Goal: Communication & Community: Share content

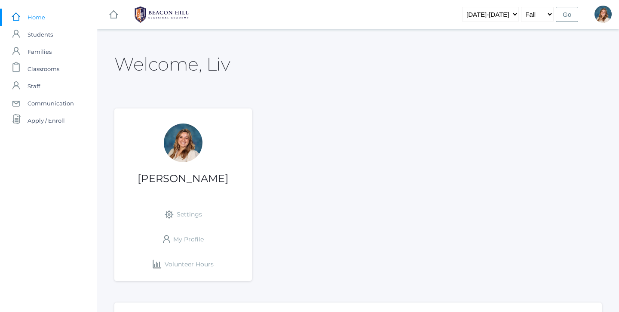
click at [48, 98] on span "Communication" at bounding box center [51, 103] width 46 height 17
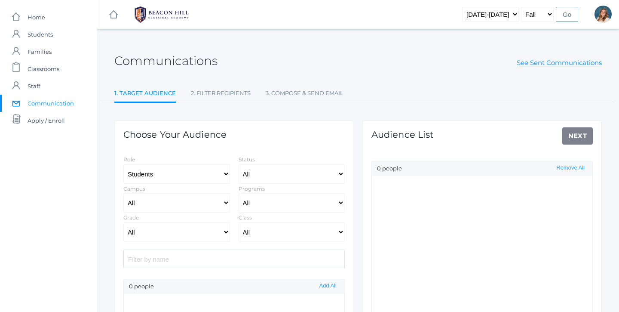
select select "Enrolled"
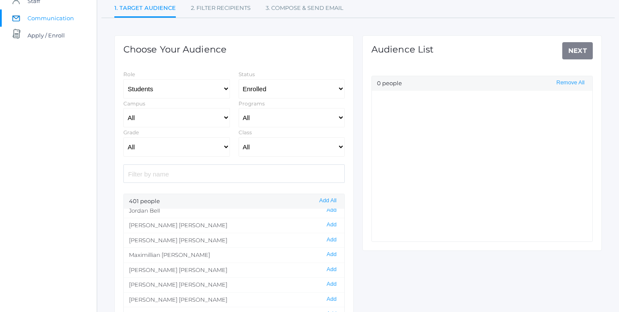
scroll to position [375, 0]
select select "1"
select select "1990"
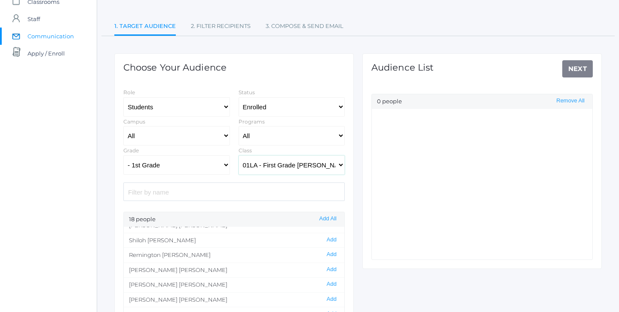
scroll to position [52, 0]
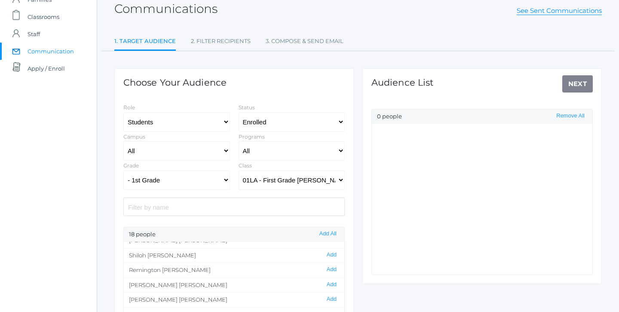
click at [575, 85] on div "Audience List Next 0 people Remove All" at bounding box center [481, 175] width 239 height 215
click at [324, 233] on button "Add All" at bounding box center [328, 233] width 22 height 7
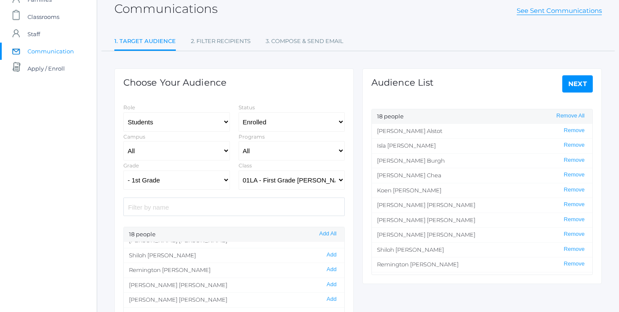
click at [568, 83] on link "Next" at bounding box center [577, 83] width 31 height 17
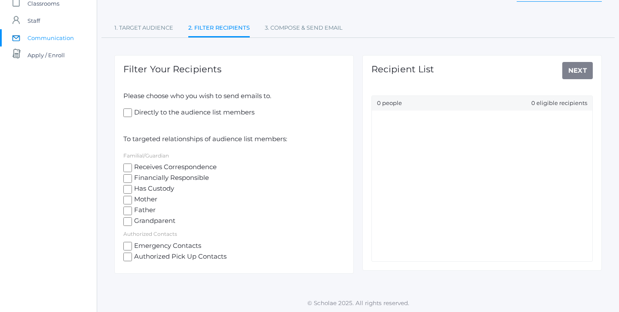
scroll to position [65, 0]
click at [125, 201] on input "Mother" at bounding box center [127, 200] width 9 height 9
checkbox input "true"
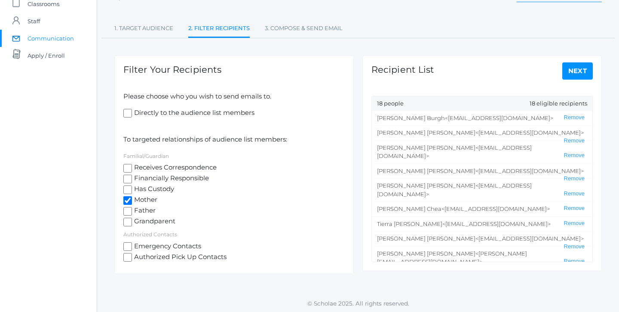
click at [127, 209] on input "Father" at bounding box center [127, 211] width 9 height 9
checkbox input "true"
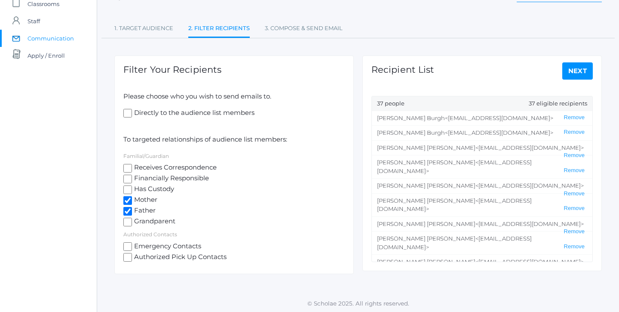
click at [575, 67] on link "Next" at bounding box center [577, 70] width 31 height 17
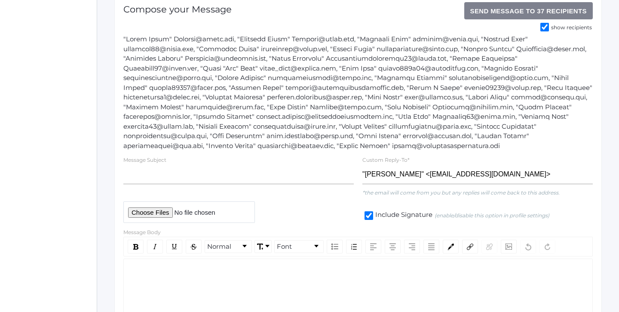
scroll to position [212, 0]
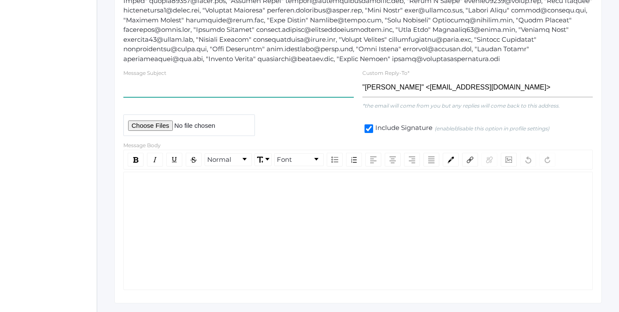
click at [191, 87] on input "text" at bounding box center [238, 87] width 230 height 19
type input "Parent Orientation - [PERSON_NAME] First"
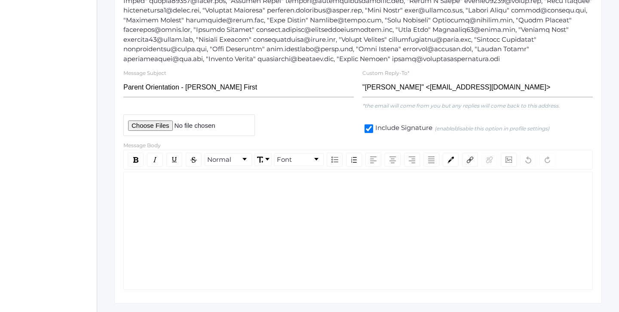
click at [148, 190] on div "rdw-editor" at bounding box center [358, 185] width 455 height 10
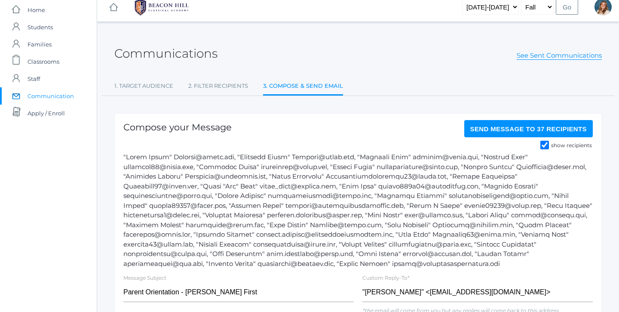
scroll to position [0, 0]
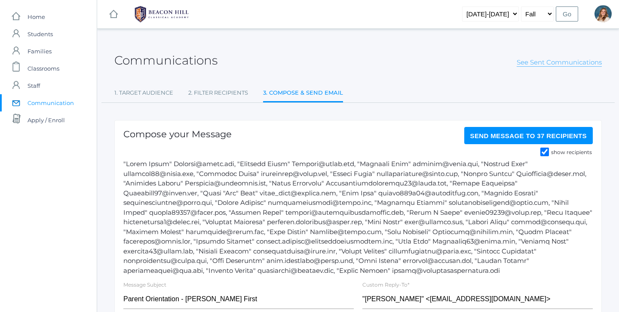
click at [565, 58] on link "See Sent Communications" at bounding box center [558, 62] width 85 height 9
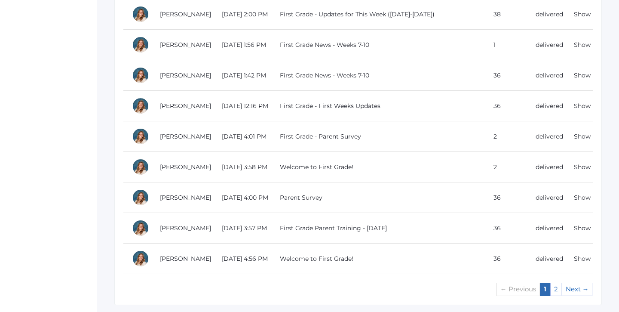
scroll to position [774, 0]
click at [577, 227] on link "Show" at bounding box center [582, 229] width 17 height 8
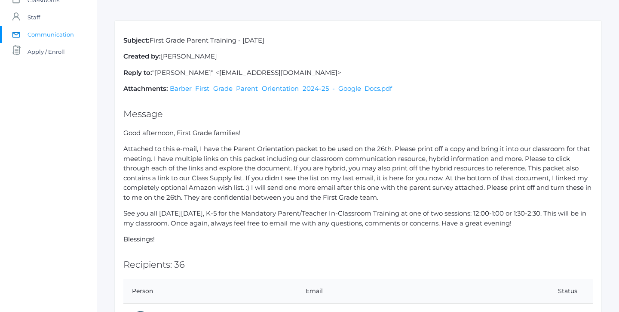
scroll to position [67, 0]
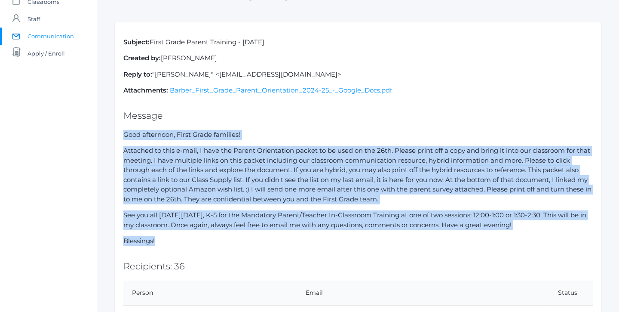
drag, startPoint x: 160, startPoint y: 233, endPoint x: 119, endPoint y: 134, distance: 107.6
copy div "Lore ipsumdolo, Sitam Conse adipisci! Elitsedd ei temp i-utla, E dolo mag Aliqu…"
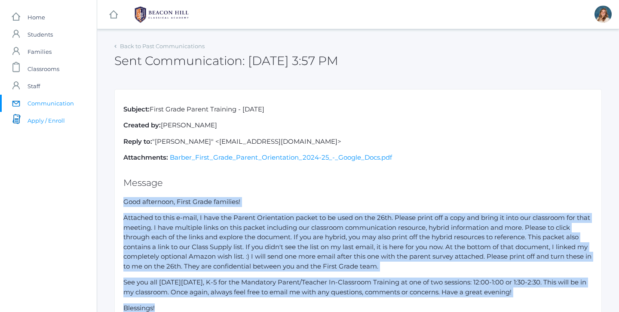
scroll to position [0, 0]
click at [56, 107] on span "Communication" at bounding box center [51, 103] width 46 height 17
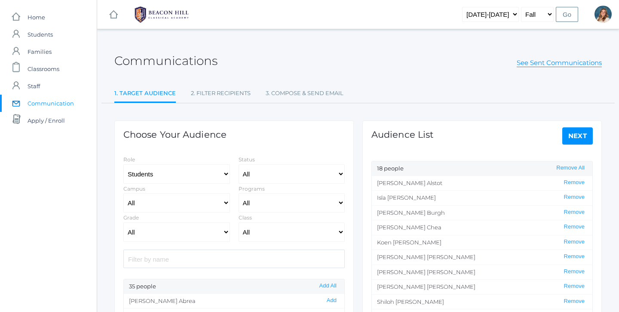
select select "Enrolled"
select select "1"
click at [588, 133] on link "Next" at bounding box center [577, 135] width 31 height 17
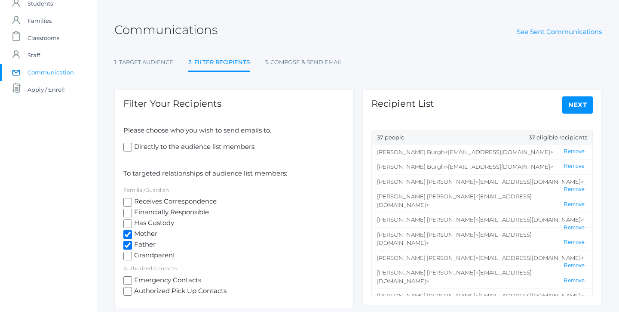
scroll to position [24, 0]
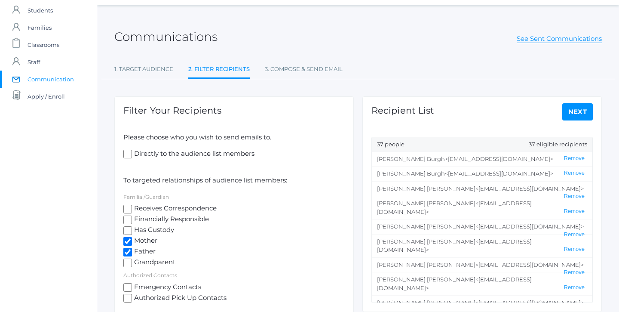
click at [582, 107] on link "Next" at bounding box center [577, 111] width 31 height 17
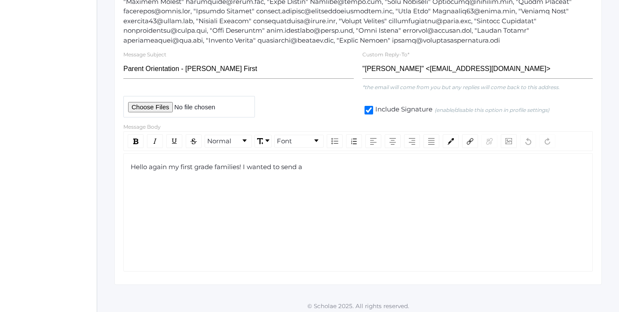
scroll to position [230, 0]
click at [326, 165] on div "Hello again my first grade families! I wanted to send a" at bounding box center [358, 167] width 455 height 10
drag, startPoint x: 316, startPoint y: 169, endPoint x: 243, endPoint y: 164, distance: 73.2
click at [243, 164] on div "Hello again my first grade families! I wanted to send a" at bounding box center [358, 167] width 455 height 10
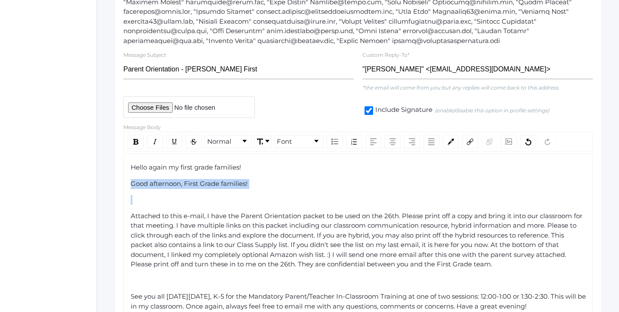
drag, startPoint x: 188, startPoint y: 194, endPoint x: 130, endPoint y: 175, distance: 60.9
click at [131, 175] on div "Hello again my first grade families! Good afternoon, First Grade families! Atta…" at bounding box center [358, 252] width 455 height 180
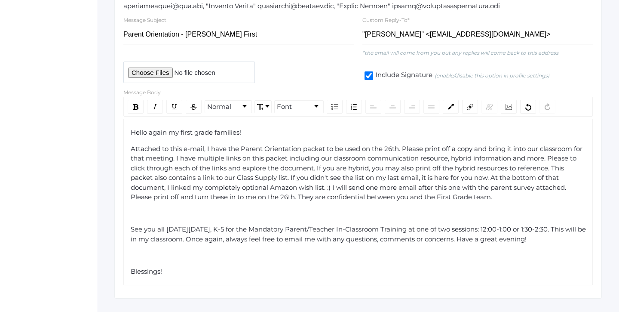
scroll to position [266, 0]
click at [578, 153] on span "Attached to this e-mail, I have the Parent Orientation packet to be used on the…" at bounding box center [357, 172] width 453 height 57
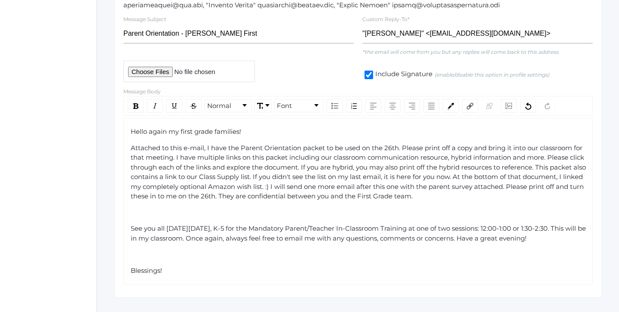
click at [364, 208] on div "rdw-editor" at bounding box center [358, 213] width 455 height 10
drag, startPoint x: 422, startPoint y: 172, endPoint x: 293, endPoint y: 168, distance: 129.0
click at [293, 168] on span "Attached to this e-mail, I have the Parent Orientation packet to be used on the…" at bounding box center [359, 172] width 457 height 57
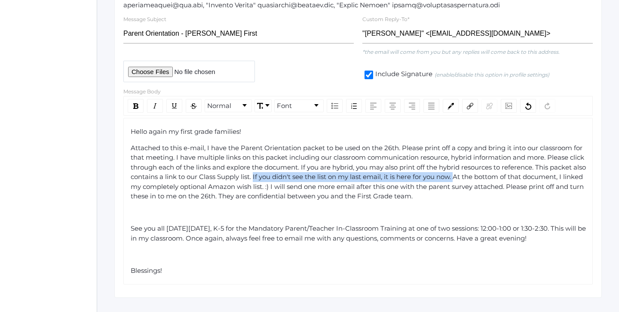
drag, startPoint x: 495, startPoint y: 171, endPoint x: 292, endPoint y: 171, distance: 202.4
click at [292, 171] on span "Attached to this e-mail, I have the Parent Orientation packet to be used on the…" at bounding box center [359, 172] width 457 height 57
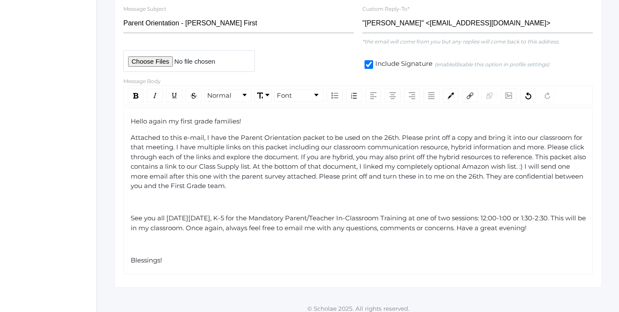
scroll to position [275, 0]
drag, startPoint x: 501, startPoint y: 162, endPoint x: 437, endPoint y: 159, distance: 63.2
click at [437, 159] on span "Attached to this e-mail, I have the Parent Orientation packet to be used on the…" at bounding box center [359, 162] width 457 height 57
click at [452, 179] on div "Attached to this e-mail, I have the Parent Orientation packet to be used on the…" at bounding box center [358, 162] width 455 height 58
click at [278, 185] on div "Attached to this e-mail, I have the Parent Orientation packet to be used on the…" at bounding box center [358, 162] width 455 height 58
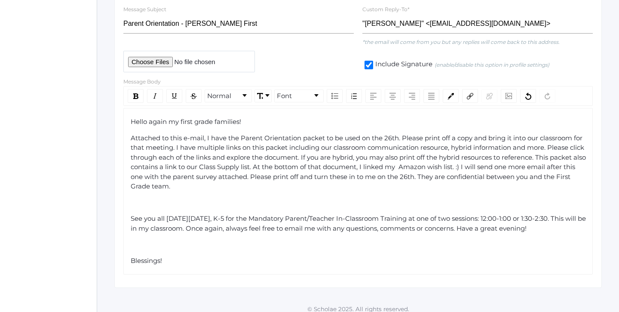
click at [570, 220] on div "See you all [DATE][DATE], K-5 for the Mandatory Parent/Teacher In-Classroom Tra…" at bounding box center [358, 223] width 455 height 19
click at [269, 239] on div "rdw-editor" at bounding box center [358, 244] width 455 height 10
click at [220, 222] on span "See you all [DATE][DATE], K-5 for the Mandatory Parent/Teacher In-Classroom Tra…" at bounding box center [359, 223] width 457 height 18
click at [218, 239] on div "rdw-editor" at bounding box center [358, 244] width 455 height 10
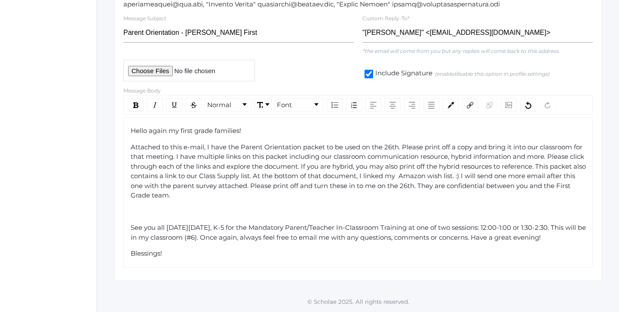
scroll to position [260, 0]
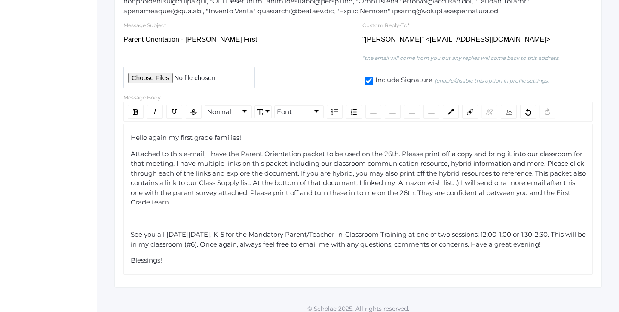
click at [163, 214] on div "rdw-editor" at bounding box center [358, 219] width 455 height 10
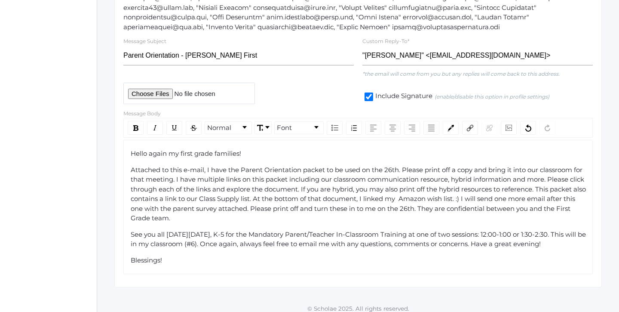
click at [375, 246] on div "Hello again my first grade families! Attached to this e-mail, I have the Parent…" at bounding box center [358, 207] width 455 height 116
click at [297, 255] on div "Savor those last days of summer! Blessings!" at bounding box center [358, 260] width 455 height 10
click at [588, 238] on div "Hello again my first grade families! Attached to this e-mail, I have the Parent…" at bounding box center [357, 207] width 469 height 134
click at [237, 256] on span "Savor those last days of summer! Blessings!" at bounding box center [200, 260] width 138 height 8
click at [267, 257] on span "Savor those last days of summer. Blessings!" at bounding box center [200, 260] width 138 height 8
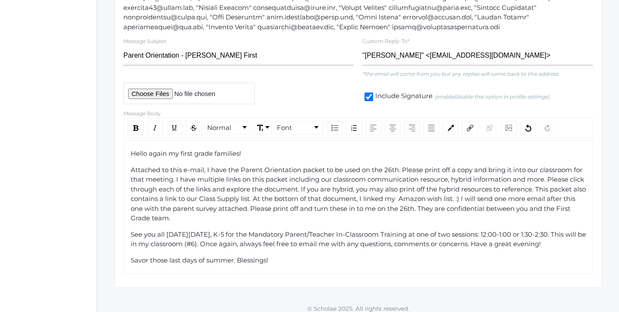
click at [234, 256] on span "Savor those last days of summer. Blessings!" at bounding box center [200, 260] width 138 height 8
click at [235, 256] on span "Savor those last days of summer. Blessings!" at bounding box center [200, 260] width 138 height 8
click at [157, 91] on input "file" at bounding box center [188, 93] width 131 height 21
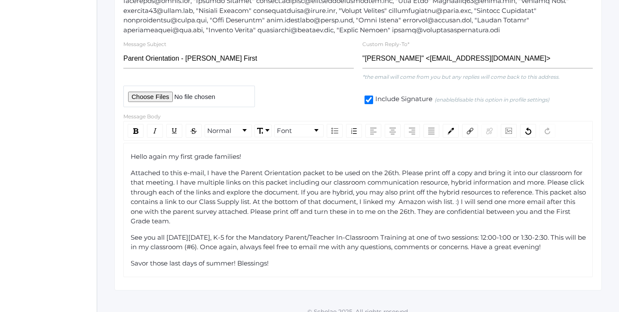
click at [152, 94] on input "file" at bounding box center [188, 96] width 131 height 21
type input "C:\fakepath\[PERSON_NAME] First Grade Parent Orientation 2025-26.pdf"
drag, startPoint x: 383, startPoint y: 168, endPoint x: 373, endPoint y: 168, distance: 10.8
click at [373, 168] on span "Attached to this e-mail, I have the Parent Orientation packet to be used on the…" at bounding box center [359, 196] width 457 height 57
click at [408, 207] on span "Attached to this e-mail, I have the Parent Orientation packet to be used [DATE]…" at bounding box center [358, 196] width 455 height 57
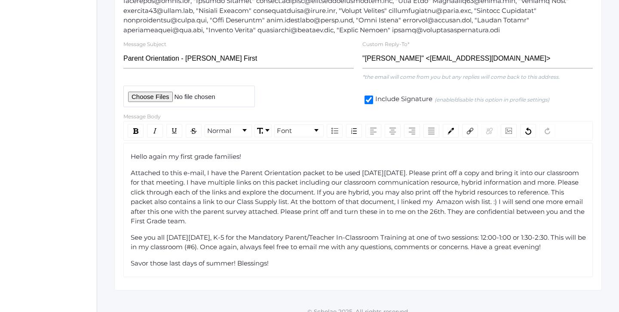
scroll to position [241, 0]
click at [289, 215] on div "Attached to this e-mail, I have the Parent Orientation packet to be used [DATE]…" at bounding box center [358, 196] width 455 height 58
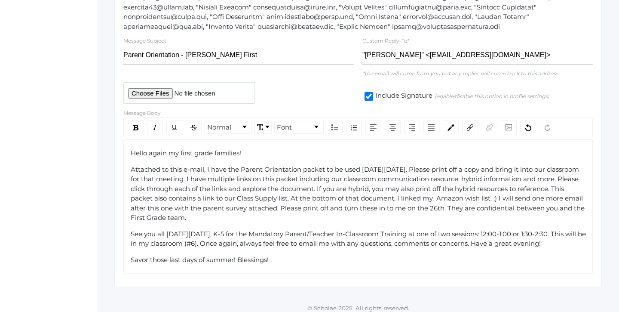
scroll to position [244, 0]
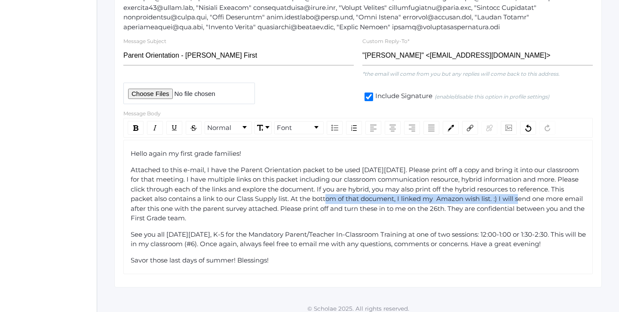
drag, startPoint x: 544, startPoint y: 195, endPoint x: 342, endPoint y: 194, distance: 201.5
click at [342, 194] on span "Attached to this e-mail, I have the Parent Orientation packet to be used [DATE]…" at bounding box center [358, 193] width 455 height 57
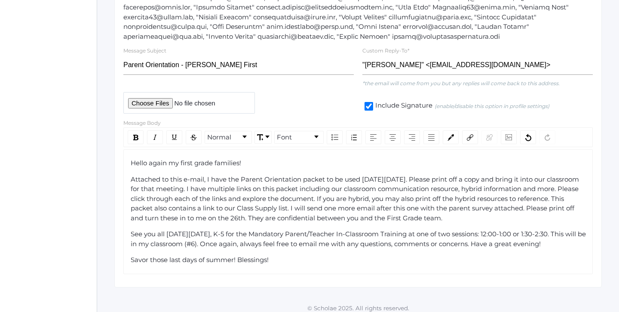
click at [513, 216] on div "Attached to this e-mail, I have the Parent Orientation packet to be used [DATE]…" at bounding box center [358, 198] width 455 height 49
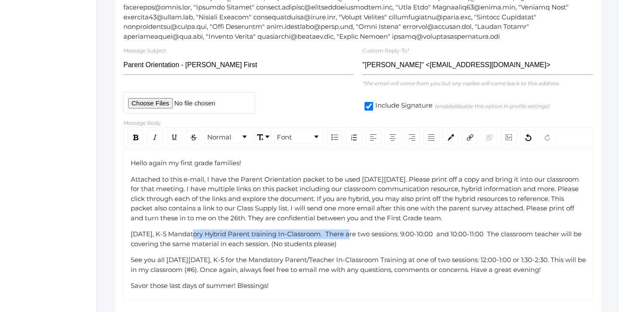
drag, startPoint x: 351, startPoint y: 227, endPoint x: 186, endPoint y: 228, distance: 165.0
click at [186, 229] on span "[DATE], K-5 Mandatory Hybrid Parent training In-Classroom. There are two sessio…" at bounding box center [357, 238] width 452 height 18
copy span "K-5 Mandatory Hybrid Parent training In-Classroom"
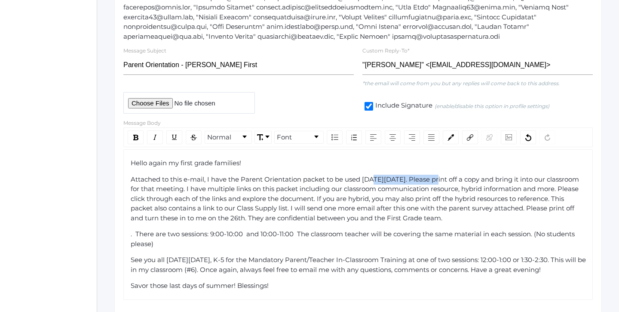
drag, startPoint x: 372, startPoint y: 173, endPoint x: 440, endPoint y: 173, distance: 67.9
click at [440, 175] on span "Attached to this e-mail, I have the Parent Orientation packet to be used [DATE]…" at bounding box center [356, 198] width 450 height 47
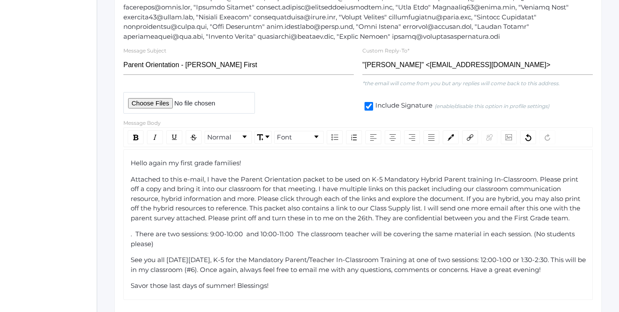
click at [373, 175] on span "Attached to this e-mail, I have the Parent Orientation packet to be used on K-5…" at bounding box center [356, 198] width 451 height 47
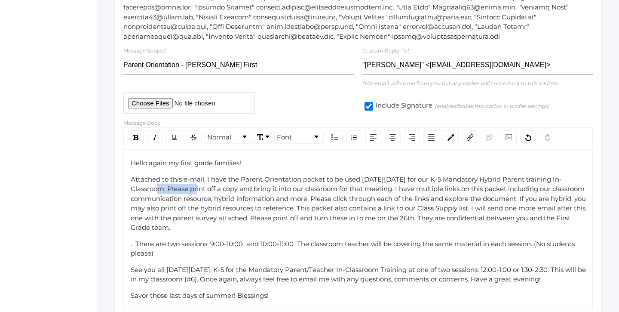
drag, startPoint x: 200, startPoint y: 184, endPoint x: 158, endPoint y: 184, distance: 42.5
click at [158, 184] on span "Attached to this e-mail, I have the Parent Orientation packet to be used [DATE]…" at bounding box center [359, 203] width 457 height 57
copy span "In-Classroom"
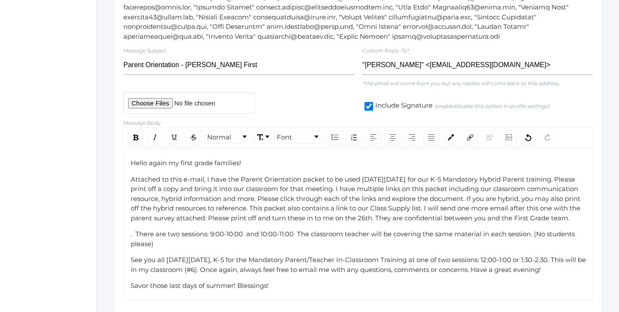
click at [559, 175] on span "Attached to this e-mail, I have the Parent Orientation packet to be used [DATE]…" at bounding box center [356, 198] width 451 height 47
click at [501, 177] on span "Attached to this e-mail, I have the Parent Orientation packet to be used [DATE]…" at bounding box center [356, 198] width 451 height 47
click at [156, 130] on div "rdw-inline-control" at bounding box center [155, 137] width 16 height 14
click at [130, 131] on div "rdw-inline-control" at bounding box center [136, 137] width 16 height 14
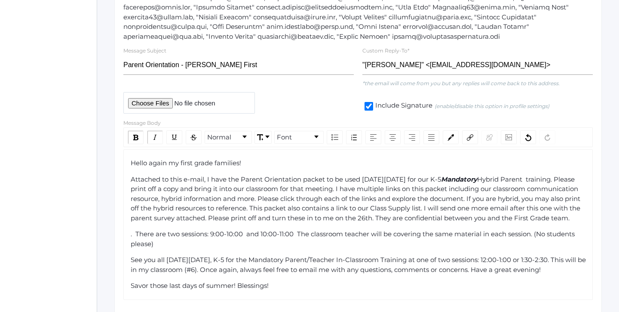
click at [540, 178] on span "Hybrid Parent training. Please print off a copy and bring it into our classroom…" at bounding box center [356, 198] width 451 height 47
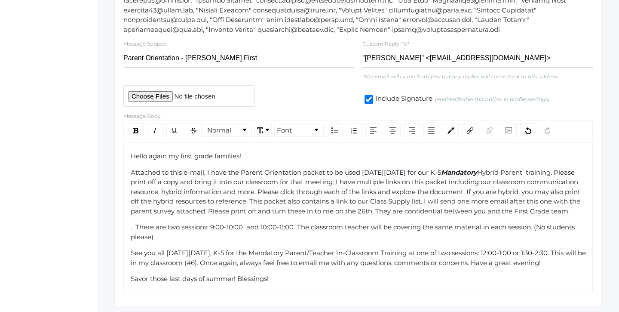
scroll to position [242, 0]
drag, startPoint x: 514, startPoint y: 167, endPoint x: 155, endPoint y: 178, distance: 359.4
click at [155, 178] on div "Attached to this e-mail, I have the Parent Orientation packet to be used [DATE]…" at bounding box center [358, 191] width 455 height 49
click at [156, 126] on img "rdw-inline-control" at bounding box center [155, 129] width 7 height 7
click at [138, 127] on img "rdw-inline-control" at bounding box center [135, 130] width 5 height 6
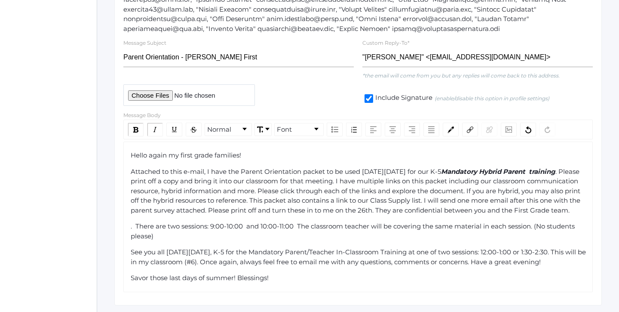
click at [342, 179] on span ". Please print off a copy and bring it into our classroom for that meeting. I h…" at bounding box center [356, 190] width 451 height 47
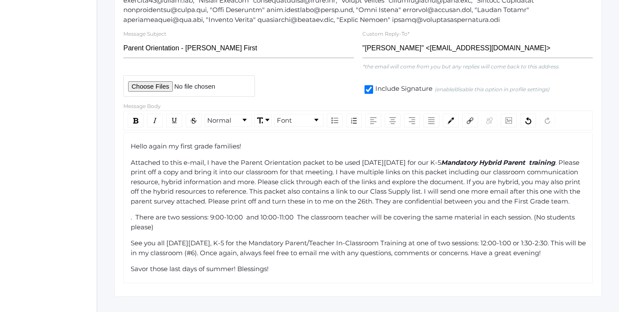
scroll to position [251, 0]
drag, startPoint x: 558, startPoint y: 179, endPoint x: 523, endPoint y: 177, distance: 34.8
click at [523, 177] on span ". Please print off a copy and bring it into our classroom for that meeting. I h…" at bounding box center [356, 181] width 451 height 47
click at [544, 177] on span ". Please print off a copy and bring it into our classroom for that meeting. I h…" at bounding box center [357, 181] width 452 height 47
click at [351, 206] on div "Attached to this e-mail, I have the Parent Orientation packet to be used [DATE]…" at bounding box center [358, 181] width 455 height 49
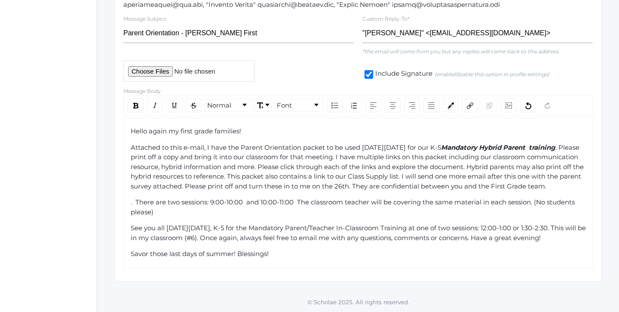
scroll to position [268, 0]
click at [245, 210] on div ". There are two sessions: 9:00-10:00 and 10:00-11:00 The classroom teacher will…" at bounding box center [358, 206] width 455 height 19
drag, startPoint x: 293, startPoint y: 203, endPoint x: 211, endPoint y: 204, distance: 82.9
click at [211, 204] on span ". There are two sessions: 9:00-10:00 and 10:00-11:00 The classroom teacher will…" at bounding box center [354, 206] width 446 height 18
copy span "9:00-10:00 and 10:00-11:00"
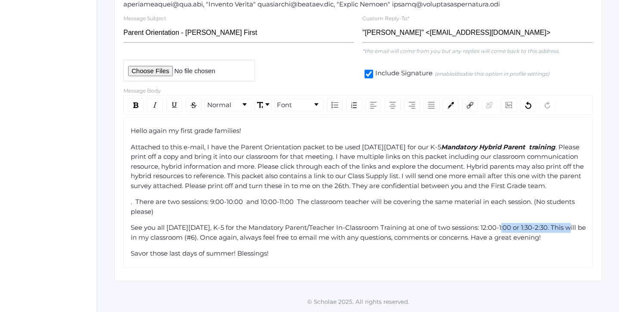
drag, startPoint x: 577, startPoint y: 230, endPoint x: 509, endPoint y: 226, distance: 67.5
click at [509, 226] on span "See you all [DATE][DATE], K-5 for the Mandatory Parent/Teacher In-Classroom Tra…" at bounding box center [359, 232] width 457 height 18
click at [509, 230] on span "See you all [DATE][DATE], K-5 for the Mandatory Parent/Teacher In-Classroom Tra…" at bounding box center [355, 232] width 449 height 18
click at [548, 227] on span "See you all [DATE][DATE], K-5 for the Mandatory Parent/Teacher In-Classroom Tra…" at bounding box center [356, 232] width 451 height 18
click at [303, 232] on span "See you all [DATE][DATE], K-5 for the Mandatory Parent/Teacher In-Classroom Tra…" at bounding box center [355, 232] width 449 height 18
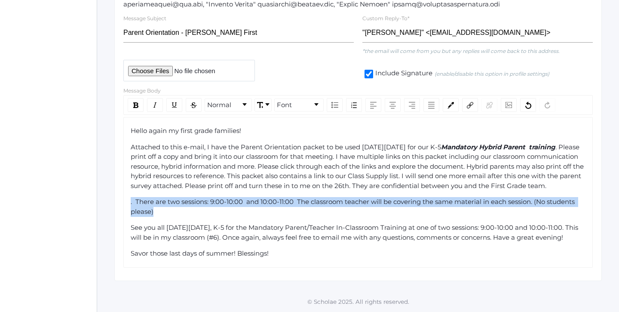
drag, startPoint x: 298, startPoint y: 211, endPoint x: 86, endPoint y: 204, distance: 212.0
click at [86, 204] on div "icons/ui/navigation/home Created with Sketch. Home icons/user/plain Created wit…" at bounding box center [309, 23] width 619 height 578
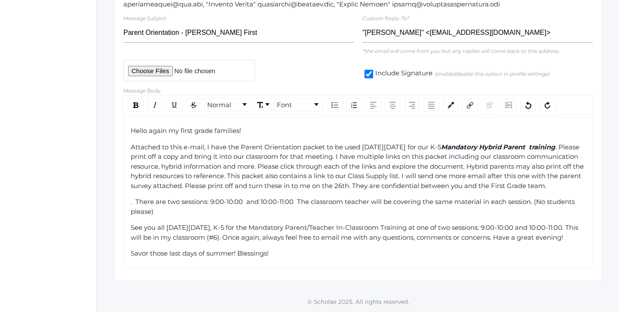
click at [285, 216] on div ". There are two sessions: 9:00-10:00 and 10:00-11:00 The classroom teacher will…" at bounding box center [358, 206] width 455 height 19
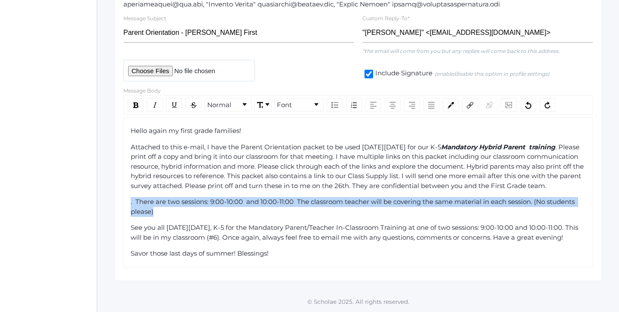
drag, startPoint x: 172, startPoint y: 211, endPoint x: 118, endPoint y: 199, distance: 55.4
click at [118, 199] on div "Compose your Message Send Message to 37 recipients show recipients Message Subj…" at bounding box center [357, 67] width 487 height 426
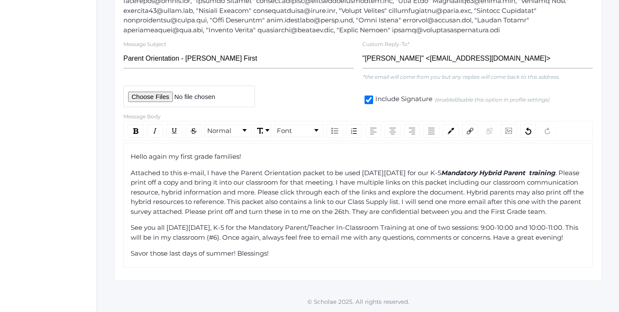
scroll to position [253, 0]
click at [427, 232] on span "See you all [DATE][DATE], K-5 for the Mandatory Parent/Teacher In-Classroom Tra…" at bounding box center [355, 232] width 449 height 18
click at [345, 236] on div "See you all [DATE][DATE], K-5 for the Mandatory Parent/Teacher In-Classroom Tra…" at bounding box center [358, 232] width 455 height 19
click at [256, 229] on span "See you all [DATE][DATE], K-5 for the Mandatory Parent/Teacher In-Classroom Tra…" at bounding box center [355, 232] width 449 height 18
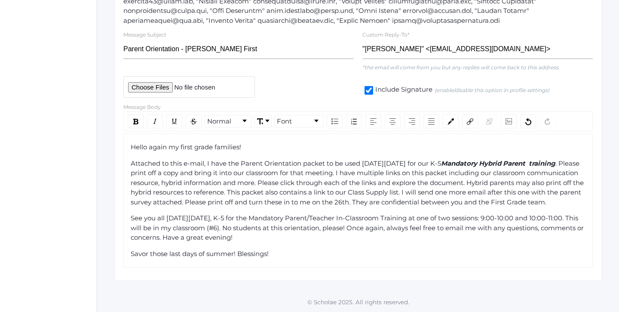
click at [306, 236] on div "See you all [DATE][DATE], K-5 for the Mandatory Parent/Teacher In-Classroom Tra…" at bounding box center [358, 227] width 455 height 29
click at [334, 204] on div "Attached to this e-mail, I have the Parent Orientation packet to be used [DATE]…" at bounding box center [358, 183] width 455 height 49
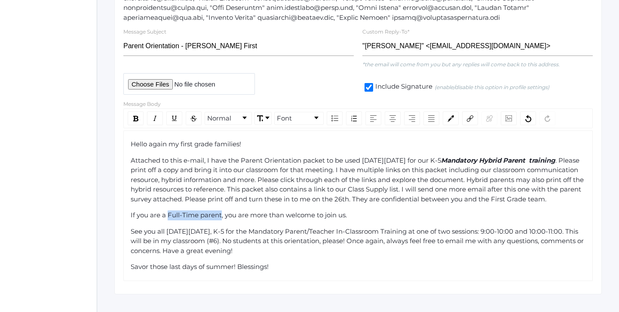
drag, startPoint x: 168, startPoint y: 219, endPoint x: 220, endPoint y: 219, distance: 52.4
click at [220, 219] on span "If you are a Full-Time parent, you are more than welcome to join us." at bounding box center [239, 215] width 216 height 8
click at [138, 114] on div "rdw-inline-control" at bounding box center [136, 118] width 16 height 14
click at [385, 220] on div "If you are a Full-Time parent , you are more than welcome to join us." at bounding box center [358, 215] width 455 height 10
click at [424, 251] on div "See you all [DATE][DATE], K-5 for the Mandatory Parent/Teacher In-Classroom Tra…" at bounding box center [358, 240] width 455 height 29
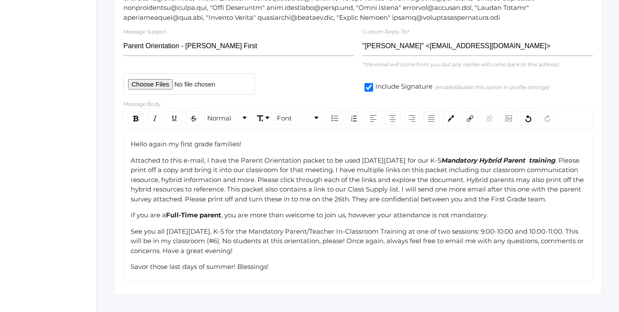
click at [497, 156] on span "Mandatory Hybrid Parent training" at bounding box center [498, 160] width 114 height 8
click at [138, 113] on div "rdw-inline-control" at bounding box center [136, 118] width 16 height 14
click at [366, 214] on div "Hello again my first grade families! Attached to this e-mail, I have the Parent…" at bounding box center [358, 205] width 455 height 132
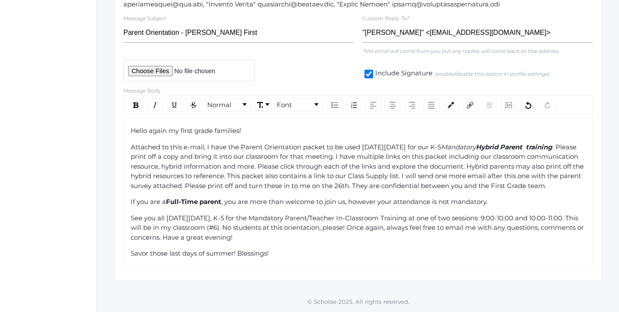
scroll to position [269, 0]
click at [342, 193] on div "Hello again my first grade families! Attached to this e-mail, I have the Parent…" at bounding box center [358, 192] width 455 height 132
click at [326, 117] on div "Hello again my first grade families! Attached to this e-mail, I have the Parent…" at bounding box center [357, 192] width 469 height 150
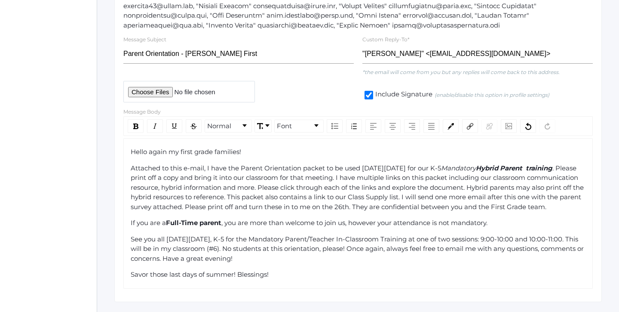
scroll to position [249, 0]
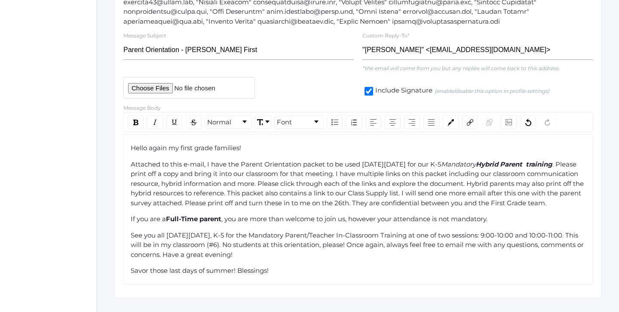
click at [166, 144] on span "Hello again my first grade families!" at bounding box center [186, 148] width 110 height 8
click at [168, 144] on span "Hello again my first grade families!" at bounding box center [186, 148] width 110 height 8
click at [217, 204] on div "Attached to this e-mail, I have the Parent Orientation packet to be used [DATE]…" at bounding box center [358, 183] width 455 height 49
click at [168, 145] on span "Hello again,my first grade families!" at bounding box center [186, 148] width 110 height 8
click at [186, 175] on span ". Please print off a copy and bring it into our classroom for that meeting. I h…" at bounding box center [358, 183] width 455 height 47
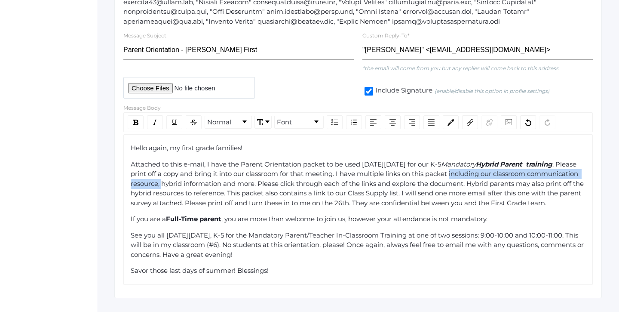
drag, startPoint x: 214, startPoint y: 178, endPoint x: 504, endPoint y: 168, distance: 289.4
click at [504, 168] on span ". Please print off a copy and bring it into our classroom for that meeting. I h…" at bounding box center [358, 183] width 455 height 47
click at [217, 181] on span ". Please print off a copy and bring it into our classroom for that meeting. I h…" at bounding box center [358, 183] width 455 height 47
drag, startPoint x: 216, startPoint y: 180, endPoint x: 536, endPoint y: 170, distance: 320.3
click at [536, 170] on span ". Please print off a copy and bring it into our classroom for that meeting. I h…" at bounding box center [358, 183] width 455 height 47
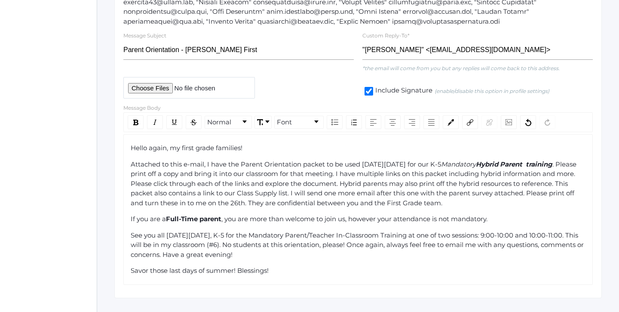
click at [389, 202] on div "Attached to this e-mail, I have the Parent Orientation packet to be used [DATE]…" at bounding box center [358, 183] width 455 height 49
click at [349, 243] on div "See you all [DATE][DATE], K-5 for the Mandatory Parent/Teacher In-Classroom Tra…" at bounding box center [358, 244] width 455 height 29
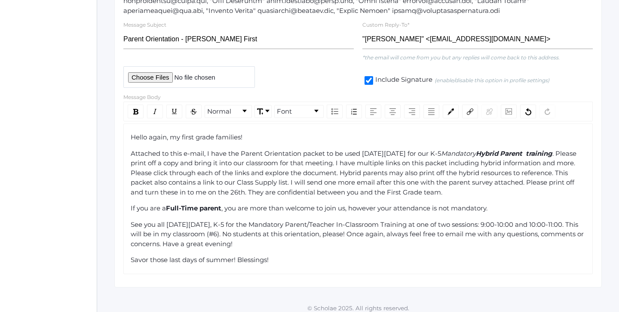
scroll to position [260, 0]
click at [306, 260] on div "Hello again, my first grade families! Attached to this e-mail, I have the Paren…" at bounding box center [358, 199] width 455 height 132
click at [315, 238] on div "See you all [DATE][DATE], K-5 for the Mandatory Parent/Teacher In-Classroom Tra…" at bounding box center [358, 234] width 455 height 29
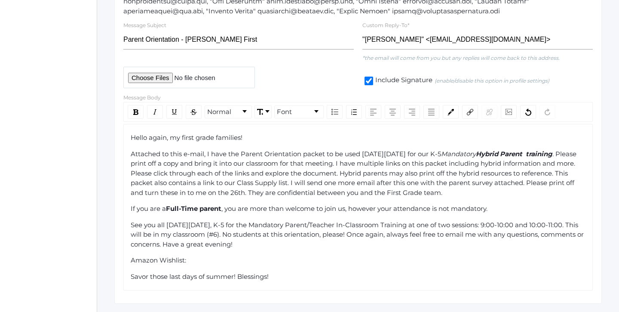
click at [186, 257] on span "Amazon Wishlist:" at bounding box center [158, 260] width 55 height 8
click at [195, 255] on div "Amazon Wishlist:" at bounding box center [358, 260] width 455 height 10
drag, startPoint x: 416, startPoint y: 252, endPoint x: 131, endPoint y: 251, distance: 284.5
click at [131, 255] on div "Amazon Wishlist: [URL][DOMAIN_NAME]" at bounding box center [358, 260] width 455 height 10
click at [468, 109] on img "rdw-link-control" at bounding box center [470, 112] width 6 height 6
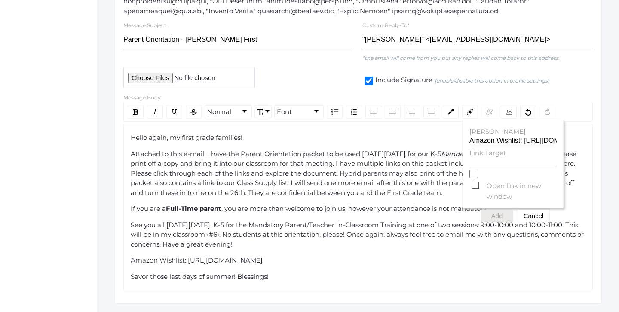
click at [481, 152] on label "Link Target" at bounding box center [512, 153] width 87 height 10
click at [481, 158] on input "Link Target" at bounding box center [512, 162] width 87 height 8
paste input "[URL][DOMAIN_NAME]"
type input "[URL][DOMAIN_NAME]"
click at [476, 181] on span "Open link in new window" at bounding box center [513, 185] width 85 height 11
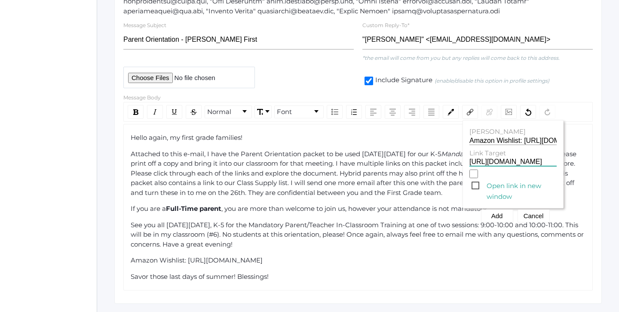
click at [476, 178] on input "Open link in new window" at bounding box center [473, 173] width 9 height 9
checkbox input "true"
click at [500, 209] on button "Add" at bounding box center [497, 215] width 32 height 13
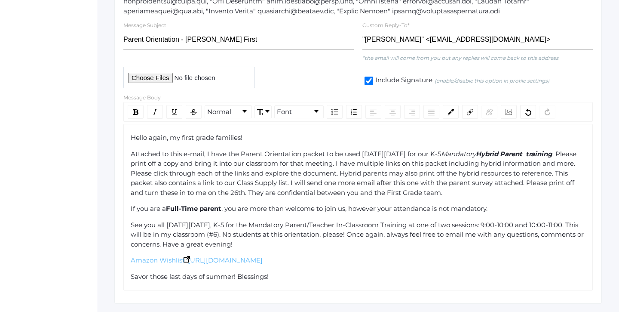
click at [187, 256] on span "Amazon Wishlist: [URL][DOMAIN_NAME]" at bounding box center [197, 260] width 132 height 8
drag, startPoint x: 413, startPoint y: 253, endPoint x: 184, endPoint y: 254, distance: 229.0
click at [184, 255] on div "Amazon Wishlist: [URL][DOMAIN_NAME]" at bounding box center [358, 260] width 455 height 10
click at [130, 251] on div "Hello again, my first grade families! Attached to this e-mail, I have the Paren…" at bounding box center [357, 207] width 469 height 166
click at [340, 255] on div "Amazon Wishlist" at bounding box center [358, 260] width 455 height 10
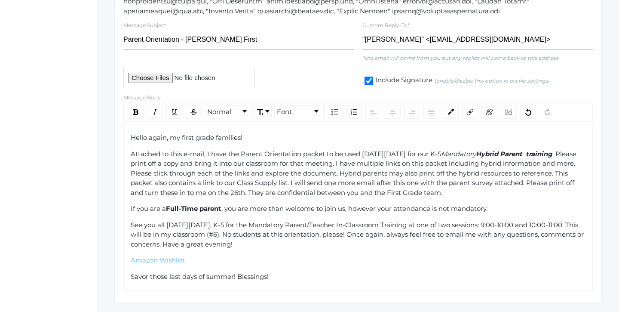
click at [321, 244] on div "Hello again, my first grade families! Attached to this e-mail, I have the Paren…" at bounding box center [358, 207] width 455 height 148
click at [312, 239] on div "See you all [DATE][DATE], K-5 for the Mandatory Parent/Teacher In-Classroom Tra…" at bounding box center [358, 234] width 455 height 29
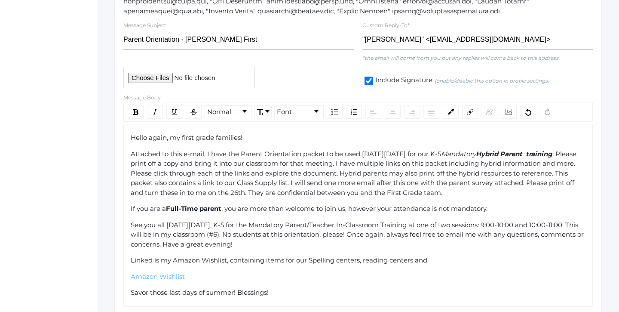
drag, startPoint x: 436, startPoint y: 255, endPoint x: 310, endPoint y: 251, distance: 125.5
click at [310, 255] on div "Linked is my Amazon Wishlist, containing items for our Spelling centers, readin…" at bounding box center [358, 260] width 455 height 10
drag, startPoint x: 189, startPoint y: 270, endPoint x: 128, endPoint y: 268, distance: 61.5
click at [128, 268] on div "Hello again, my first grade families! Attached to this e-mail, I have the Paren…" at bounding box center [357, 215] width 469 height 183
copy span "Amazon Wishlist"
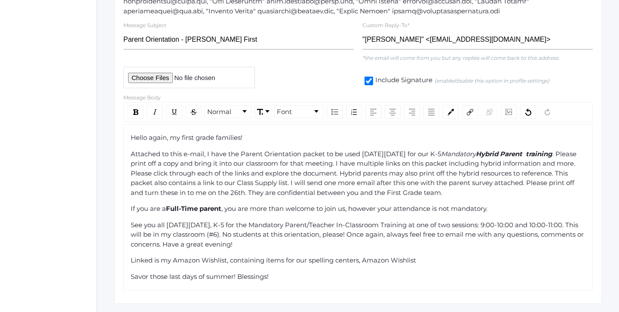
click at [363, 256] on span "Linked is my Amazon Wishlist, containing items for our spelling centers, Amazon…" at bounding box center [273, 260] width 285 height 8
drag, startPoint x: 362, startPoint y: 254, endPoint x: 309, endPoint y: 256, distance: 53.8
click at [309, 256] on span "Linked is my Amazon Wishlist, containing items for our spelling centers, Amazon…" at bounding box center [273, 260] width 285 height 8
drag, startPoint x: 402, startPoint y: 255, endPoint x: 344, endPoint y: 254, distance: 58.0
click at [344, 255] on div "Linked is my Amazon Wishlist, containing items for our classroom. Amazon Wishli…" at bounding box center [358, 260] width 455 height 10
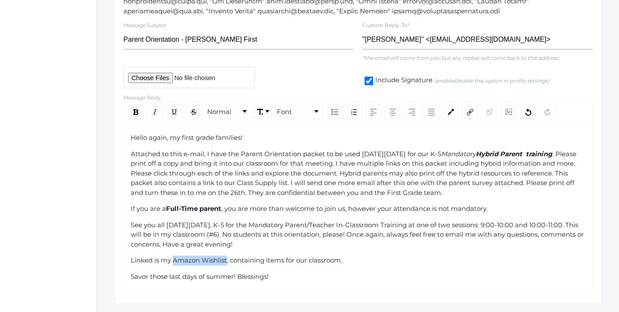
drag, startPoint x: 173, startPoint y: 255, endPoint x: 226, endPoint y: 251, distance: 53.0
click at [226, 256] on span "Linked is my Amazon Wishlist, containing items for our classroom." at bounding box center [236, 260] width 211 height 8
click at [469, 109] on img "rdw-link-control" at bounding box center [470, 112] width 6 height 6
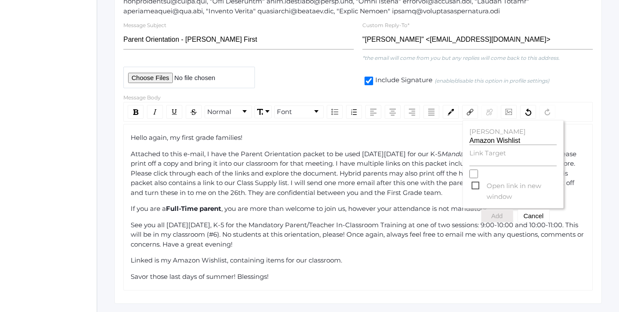
click at [477, 153] on label "Link Target" at bounding box center [512, 153] width 87 height 10
click at [477, 158] on input "Link Target" at bounding box center [512, 162] width 87 height 8
paste input "[URL][DOMAIN_NAME]"
type input "[URL][DOMAIN_NAME]"
click at [476, 180] on span "Open link in new window" at bounding box center [513, 185] width 85 height 11
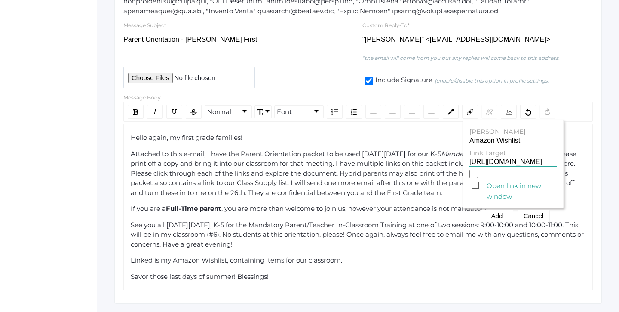
click at [476, 178] on input "Open link in new window" at bounding box center [473, 173] width 9 height 9
checkbox input "true"
click at [497, 211] on button "Add" at bounding box center [497, 215] width 32 height 13
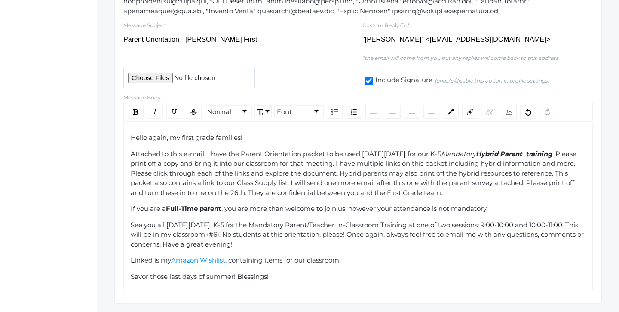
click at [290, 264] on div "Hello again, my first grade families! Attached to this e-mail, I have the Paren…" at bounding box center [358, 207] width 455 height 148
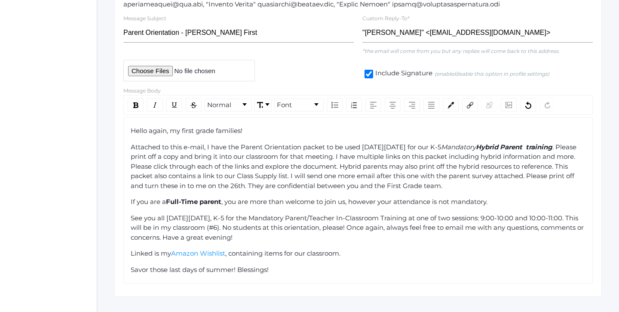
scroll to position [266, 0]
click at [229, 251] on div "Linked is my Amazon Wishlist , containing items for our classroom." at bounding box center [358, 253] width 455 height 10
click at [228, 249] on span ", containing items for our classroom." at bounding box center [282, 253] width 115 height 8
click at [365, 248] on div "Linked is my Amazon Wishlist , containing items for our classroom." at bounding box center [358, 253] width 455 height 10
click at [355, 257] on div "Hello again, my first grade families! Attached to this e-mail, I have the Paren…" at bounding box center [358, 200] width 455 height 148
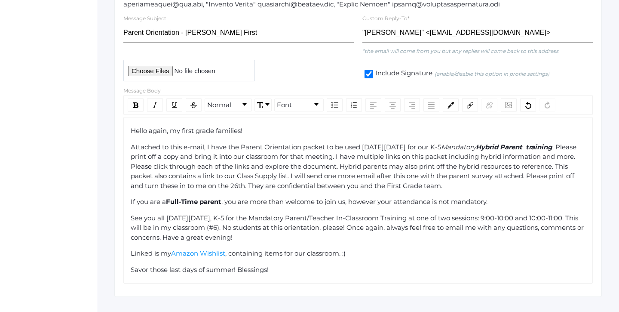
click at [340, 266] on div "Savor those last days of summer! Blessings!" at bounding box center [358, 270] width 455 height 10
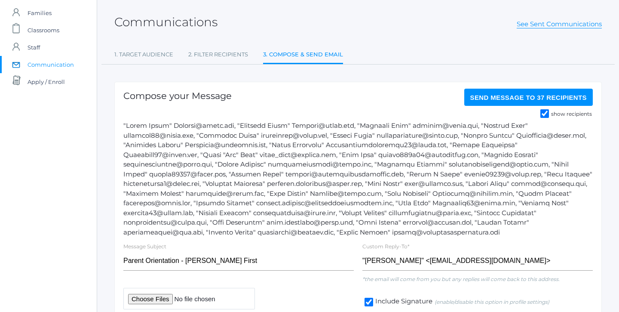
scroll to position [35, 0]
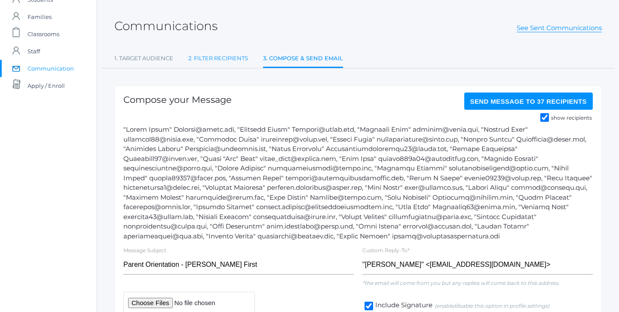
click at [216, 61] on link "2. Filter Recipients" at bounding box center [218, 58] width 60 height 17
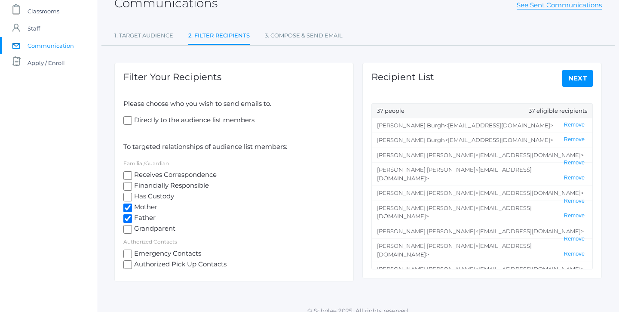
scroll to position [58, 0]
click at [127, 119] on input "Directly to the audience list members" at bounding box center [127, 120] width 9 height 9
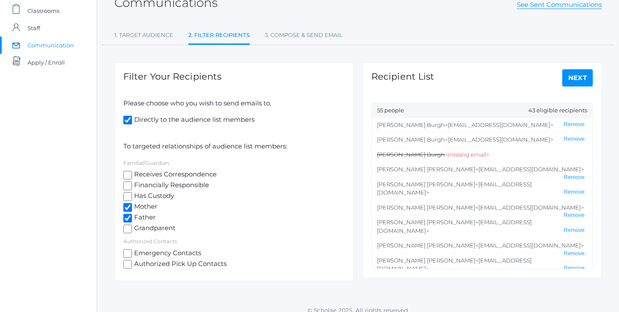
click at [127, 119] on input "Directly to the audience list members" at bounding box center [127, 120] width 9 height 9
checkbox input "false"
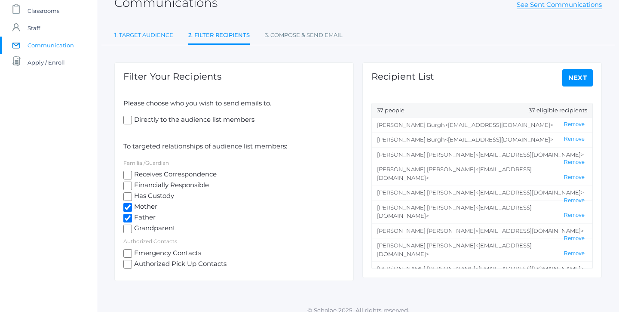
click at [162, 33] on link "1. Target Audience" at bounding box center [143, 35] width 59 height 17
select select "Enrolled"
select select "1"
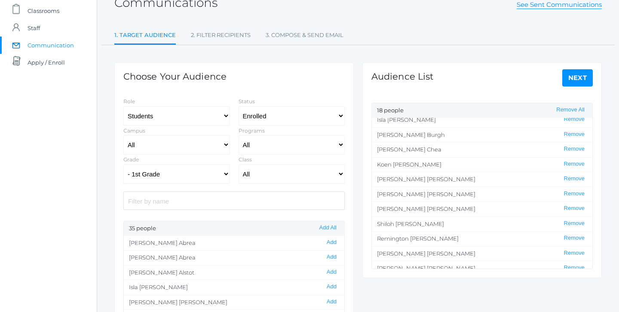
scroll to position [21, 0]
click at [240, 30] on link "2. Filter Recipients" at bounding box center [221, 35] width 60 height 17
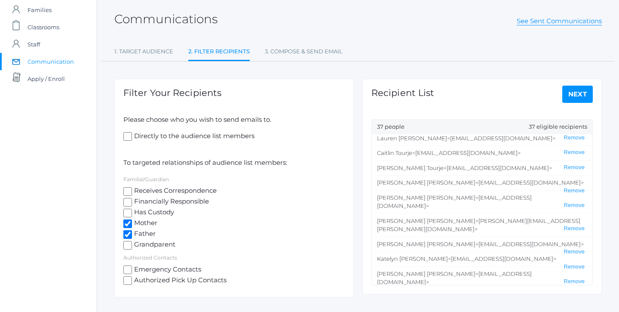
scroll to position [24, 0]
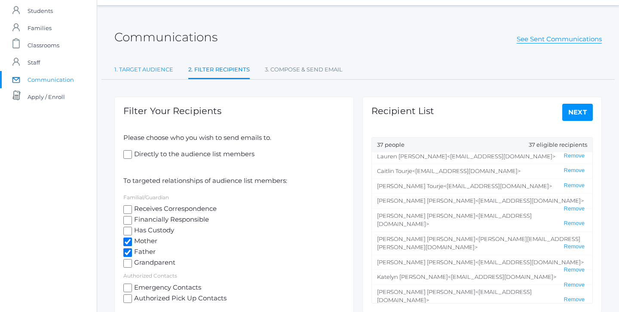
click at [166, 67] on link "1. Target Audience" at bounding box center [143, 69] width 59 height 17
select select "Enrolled"
select select "1"
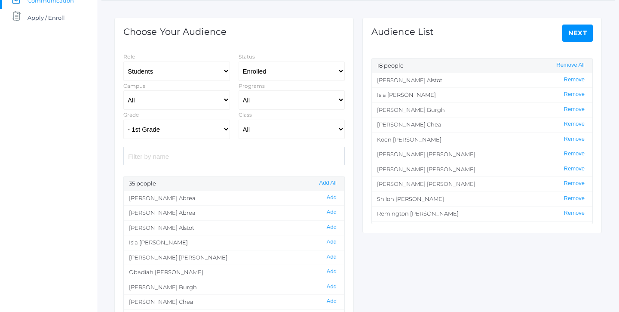
scroll to position [103, 0]
click at [172, 159] on input "search" at bounding box center [233, 155] width 221 height 18
select select "1"
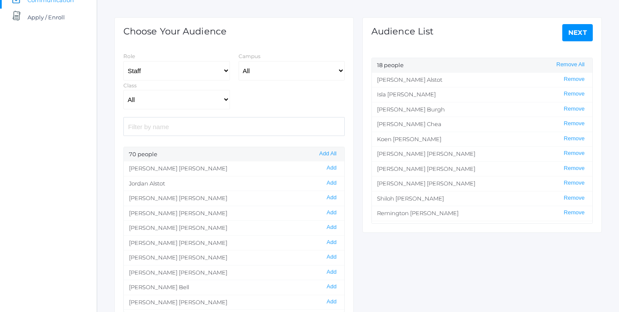
click at [196, 122] on input "search" at bounding box center [233, 126] width 221 height 18
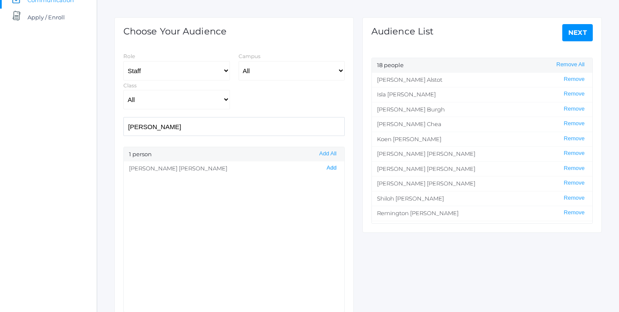
type input "[PERSON_NAME]"
click at [334, 169] on button "Add" at bounding box center [331, 167] width 15 height 7
click at [578, 30] on link "Next" at bounding box center [577, 32] width 31 height 17
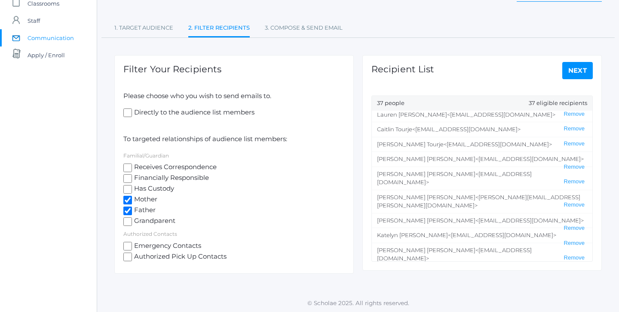
scroll to position [65, 0]
click at [126, 110] on input "Directly to the audience list members" at bounding box center [127, 113] width 9 height 9
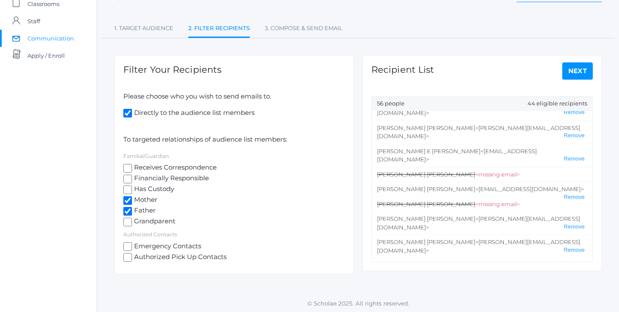
click at [126, 110] on input "Directly to the audience list members" at bounding box center [127, 113] width 9 height 9
checkbox input "false"
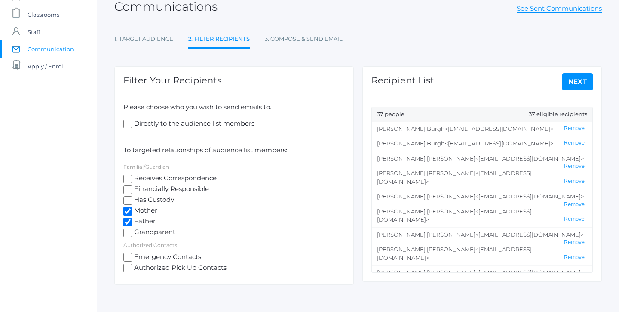
scroll to position [47, 0]
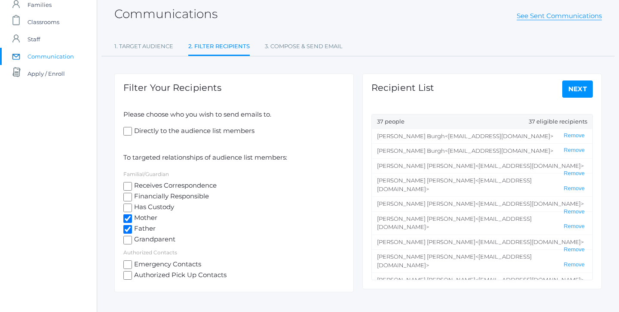
click at [128, 185] on input "Receives Correspondence" at bounding box center [127, 186] width 9 height 9
checkbox input "false"
click at [143, 45] on link "1. Target Audience" at bounding box center [143, 46] width 59 height 17
select select "Enrolled"
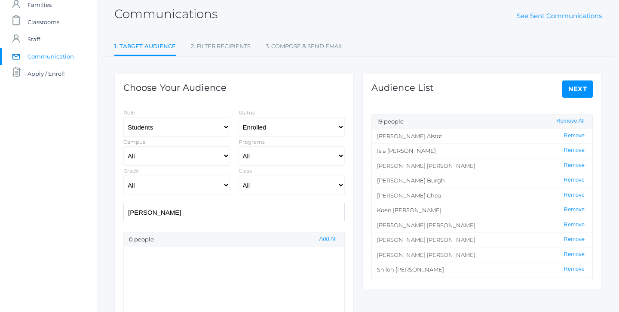
click at [571, 87] on link "Next" at bounding box center [577, 88] width 31 height 17
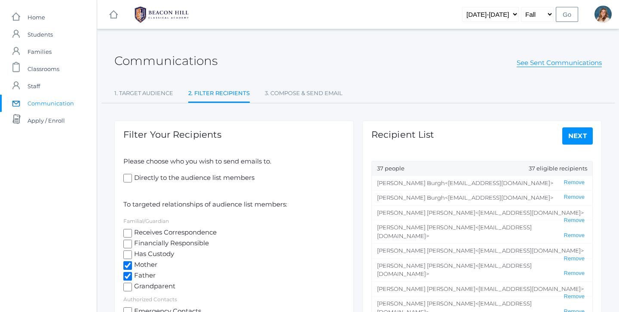
click at [580, 135] on link "Next" at bounding box center [577, 135] width 31 height 17
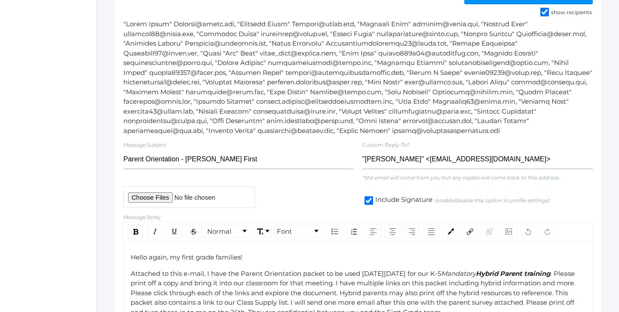
scroll to position [132, 0]
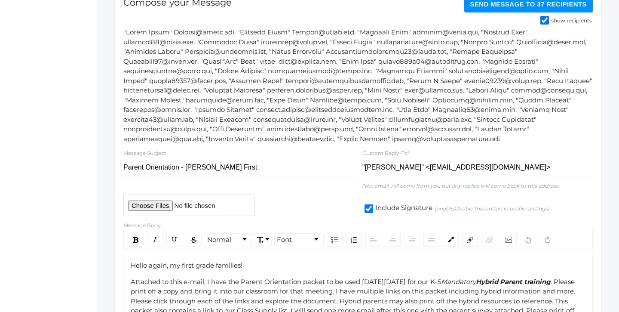
click at [541, 5] on span "Send Message to 37 recipients" at bounding box center [528, 3] width 117 height 7
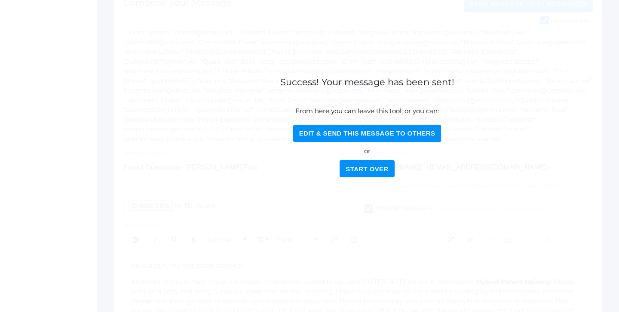
click at [375, 132] on button "Edit & Send this Message to Others" at bounding box center [367, 133] width 148 height 17
select select "Enrolled"
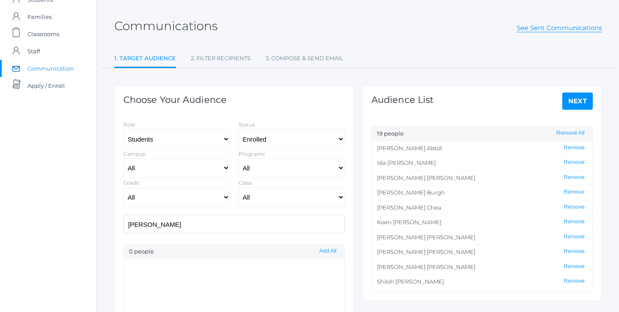
scroll to position [35, 0]
click at [530, 31] on link "See Sent Communications" at bounding box center [558, 28] width 85 height 9
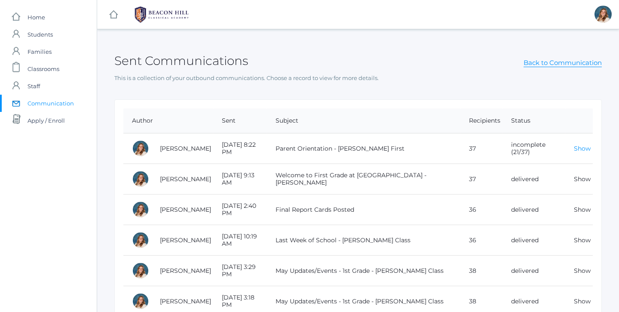
click at [580, 148] on link "Show" at bounding box center [582, 148] width 17 height 8
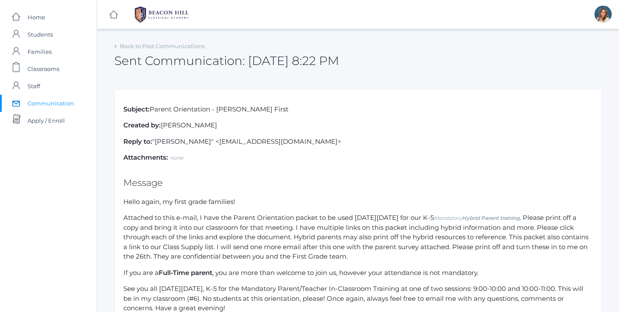
click at [132, 50] on div "Back to Past Communications" at bounding box center [159, 46] width 90 height 9
click at [132, 44] on link "Back to Past Communications" at bounding box center [162, 46] width 85 height 7
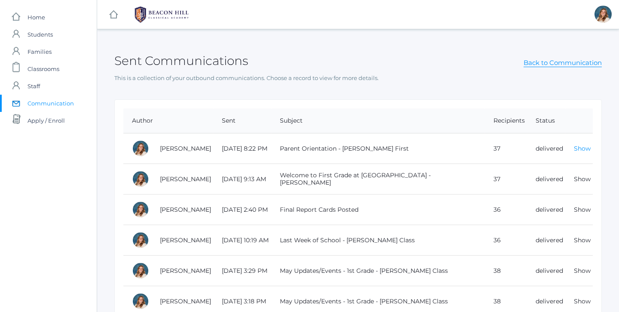
click at [578, 145] on link "Show" at bounding box center [582, 148] width 17 height 8
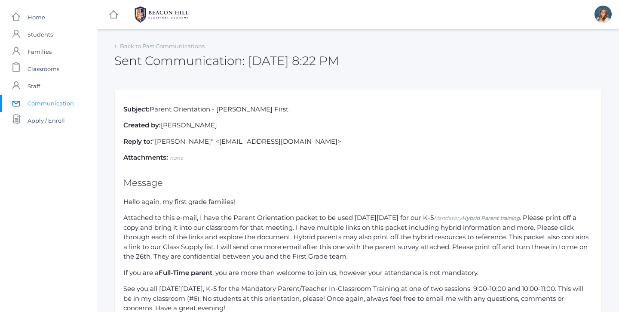
click at [135, 48] on link "Back to Past Communications" at bounding box center [162, 46] width 85 height 7
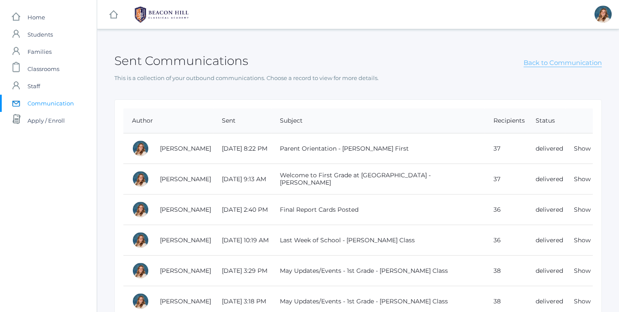
click at [547, 61] on link "Back to Communication" at bounding box center [562, 62] width 78 height 9
select select "Enrolled"
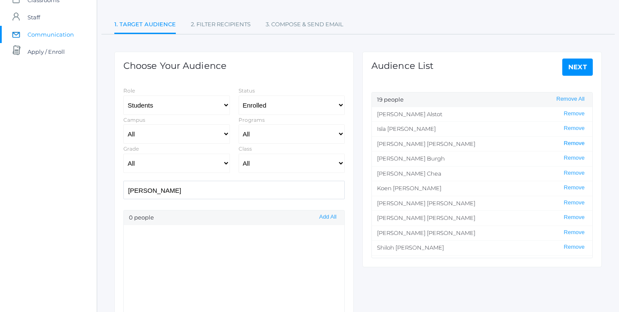
click at [575, 143] on button "Remove" at bounding box center [574, 143] width 26 height 7
click at [581, 57] on div "Audience List Next 18 people Remove All [PERSON_NAME] Remove [PERSON_NAME] Remo…" at bounding box center [481, 159] width 239 height 215
click at [580, 64] on link "Next" at bounding box center [577, 66] width 31 height 17
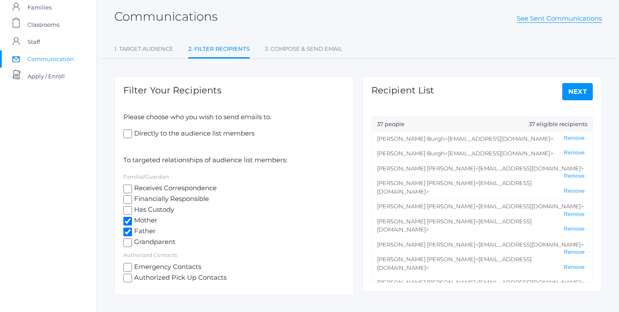
scroll to position [63, 0]
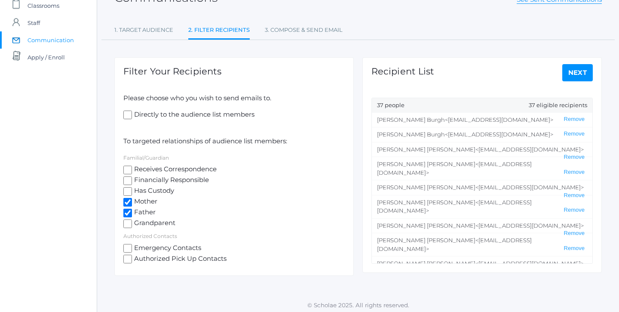
click at [577, 71] on link "Next" at bounding box center [577, 72] width 31 height 17
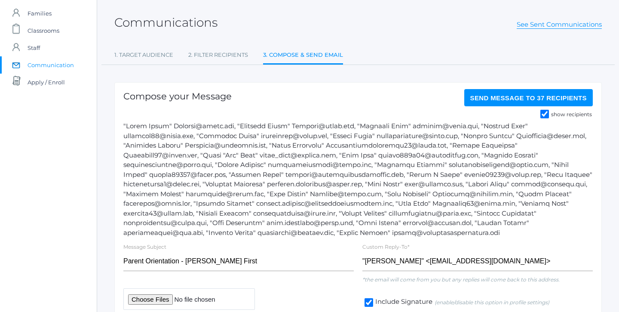
scroll to position [37, 0]
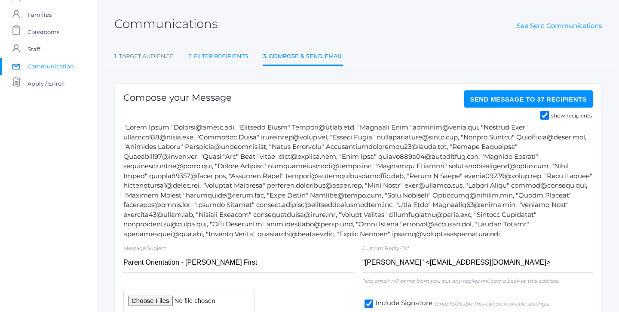
click at [226, 58] on link "2. Filter Recipients" at bounding box center [218, 56] width 60 height 17
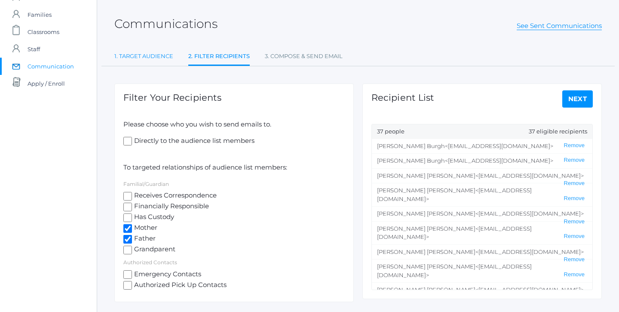
click at [133, 57] on link "1. Target Audience" at bounding box center [143, 56] width 59 height 17
select select "Enrolled"
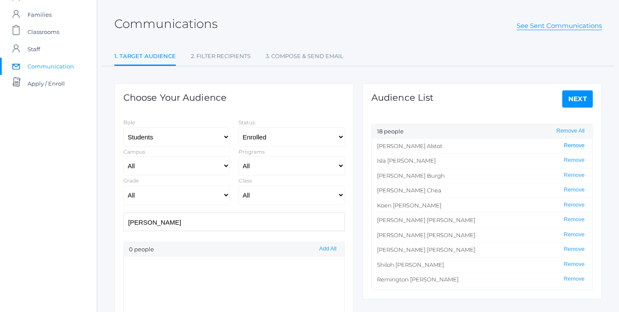
click at [580, 142] on button "Remove" at bounding box center [574, 145] width 26 height 7
click at [573, 130] on button "Remove All" at bounding box center [570, 130] width 34 height 7
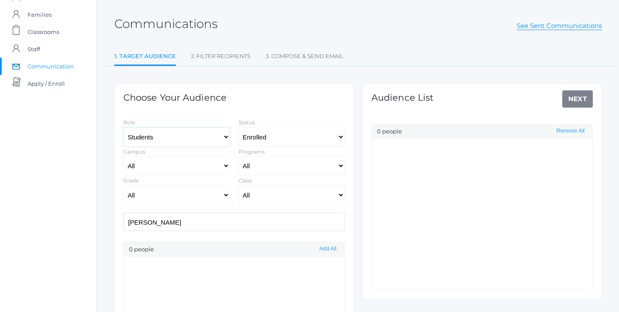
select select "1"
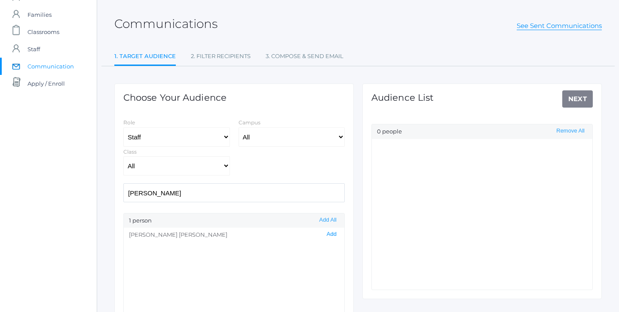
click at [333, 232] on button "Add" at bounding box center [331, 233] width 15 height 7
click at [568, 102] on link "Next" at bounding box center [577, 98] width 31 height 17
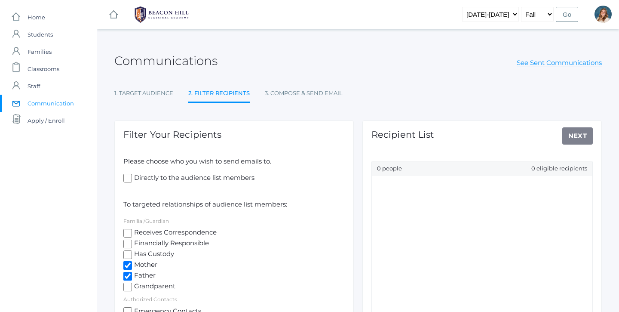
click at [140, 264] on span "Mother" at bounding box center [144, 265] width 25 height 11
click at [132, 264] on input "Mother" at bounding box center [127, 265] width 9 height 9
checkbox input "false"
click at [140, 273] on span "Father" at bounding box center [144, 275] width 24 height 11
click at [132, 273] on input "Father" at bounding box center [127, 276] width 9 height 9
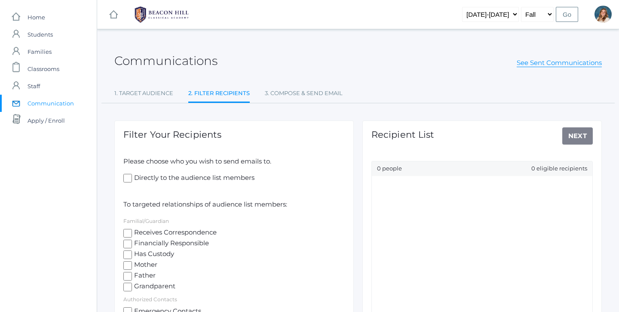
checkbox input "false"
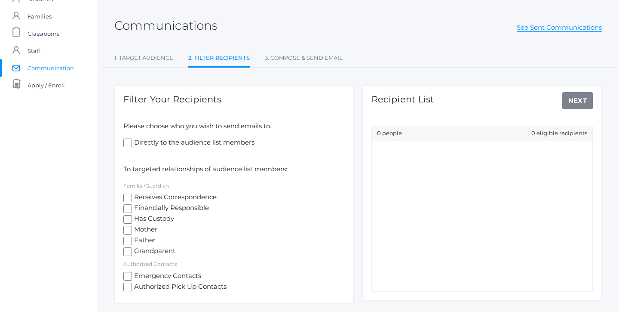
click at [217, 143] on span "Directly to the audience list members" at bounding box center [193, 143] width 122 height 11
click at [132, 143] on input "Directly to the audience list members" at bounding box center [127, 142] width 9 height 9
checkbox input "true"
click at [586, 107] on link "Next" at bounding box center [577, 100] width 31 height 17
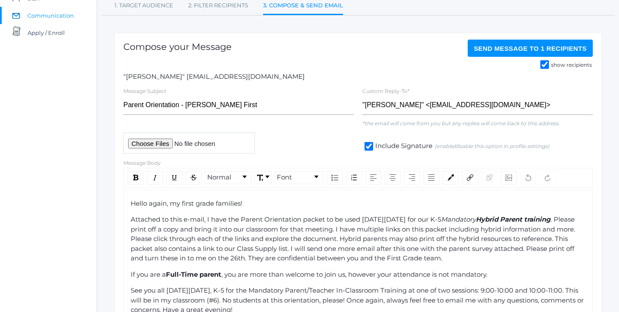
scroll to position [20, 0]
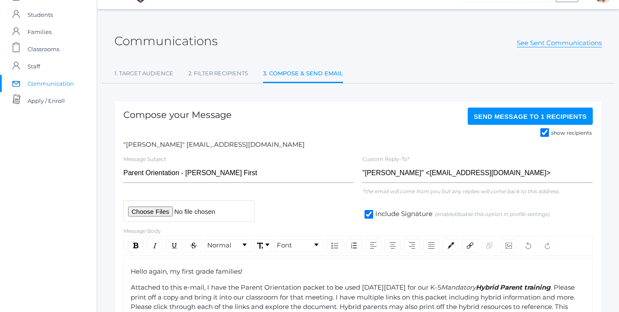
click at [516, 120] on button "Send Message to 1 recipients" at bounding box center [530, 115] width 125 height 17
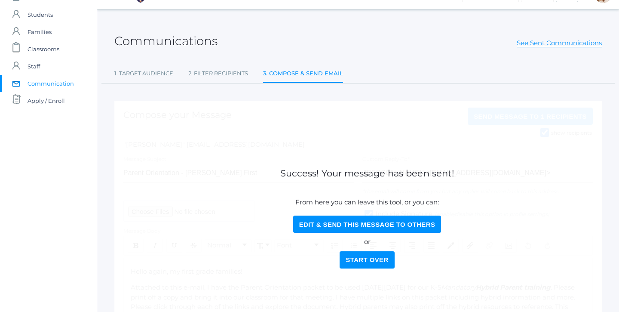
click at [360, 256] on button "Start Over" at bounding box center [366, 259] width 55 height 17
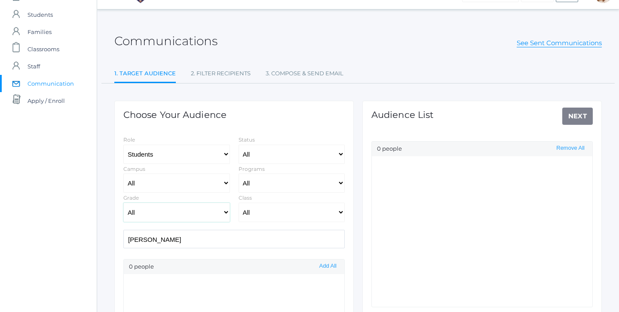
select select "1"
select select "1990"
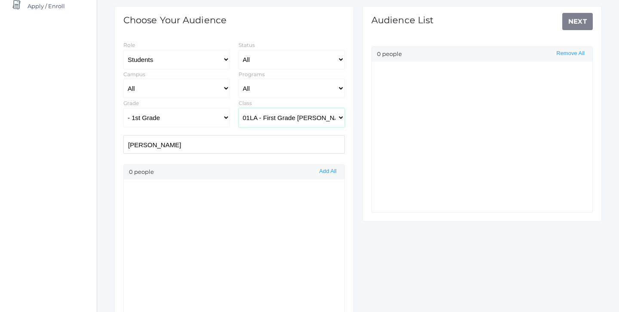
scroll to position [115, 0]
click at [264, 143] on input "[PERSON_NAME]" at bounding box center [233, 143] width 221 height 18
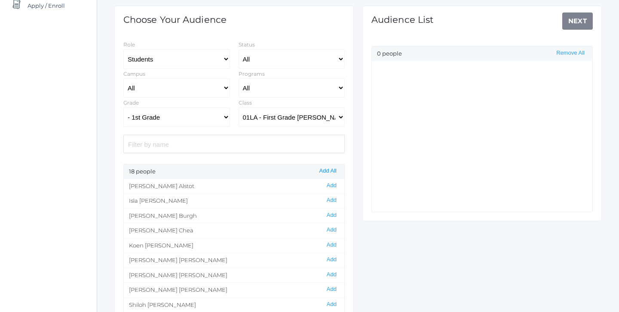
click at [323, 170] on button "Add All" at bounding box center [328, 170] width 22 height 7
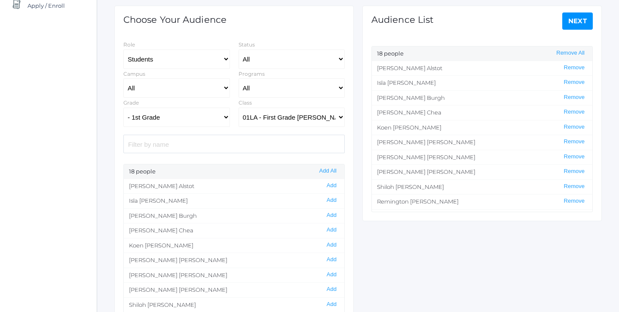
click at [571, 26] on link "Next" at bounding box center [577, 20] width 31 height 17
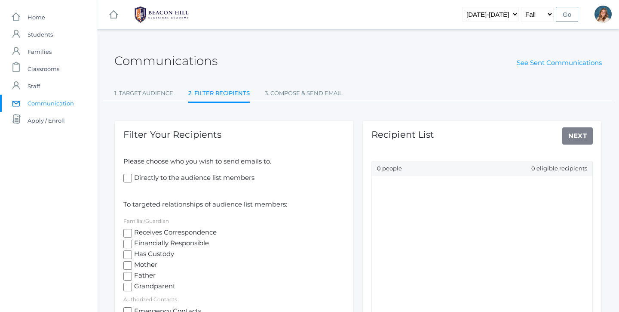
click at [137, 260] on span "Mother" at bounding box center [144, 265] width 25 height 11
click at [132, 261] on input "Mother" at bounding box center [127, 265] width 9 height 9
checkbox input "true"
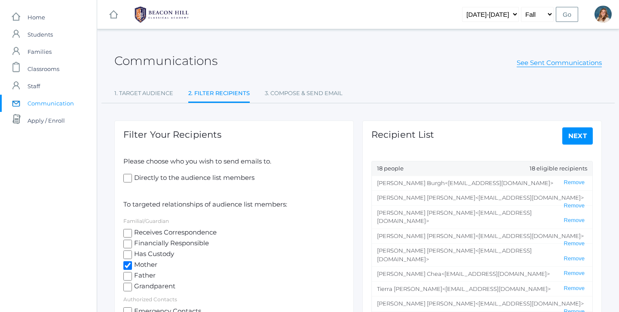
click at [134, 270] on span "Father" at bounding box center [144, 275] width 24 height 11
click at [132, 272] on input "Father" at bounding box center [127, 276] width 9 height 9
checkbox input "true"
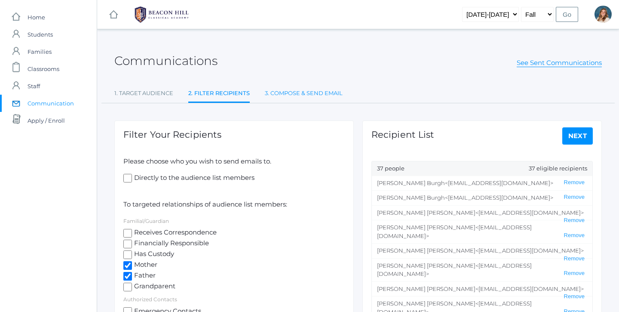
click at [323, 98] on link "3. Compose & Send Email" at bounding box center [304, 93] width 78 height 17
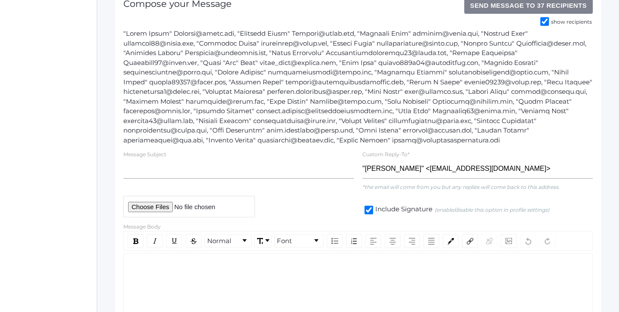
scroll to position [135, 0]
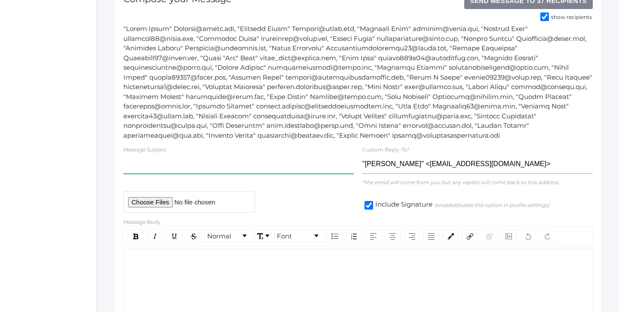
click at [187, 158] on input "text" at bounding box center [238, 163] width 230 height 19
click at [184, 159] on input "Parent Packet and Survey" at bounding box center [238, 163] width 230 height 19
click at [181, 159] on input "Parent Packet and Survey" at bounding box center [238, 163] width 230 height 19
type input "Parent Packet and Student Survey"
click at [197, 288] on div "rdw-wrapper" at bounding box center [357, 307] width 469 height 118
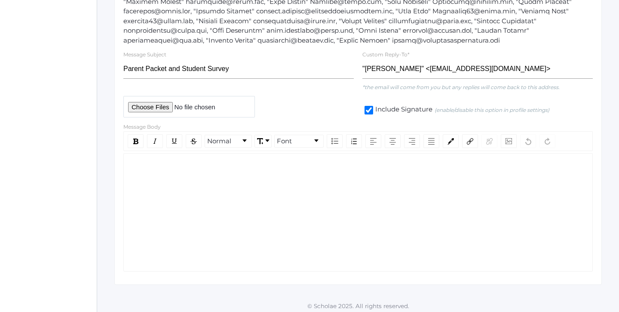
scroll to position [230, 0]
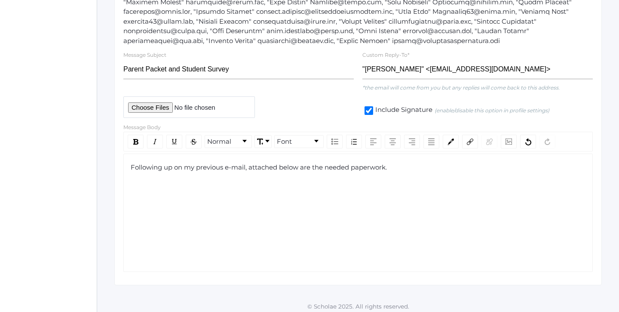
drag, startPoint x: 402, startPoint y: 165, endPoint x: 247, endPoint y: 164, distance: 154.7
click at [247, 164] on div "Following up on my previous e-mail, attached below are the needed paperwork." at bounding box center [358, 167] width 455 height 10
copy span "attached below are the needed paperwork."
click at [415, 165] on div "Following up on my previous e-mail, attached below are the needed paperwork." at bounding box center [358, 167] width 455 height 10
drag, startPoint x: 394, startPoint y: 162, endPoint x: 249, endPoint y: 162, distance: 145.2
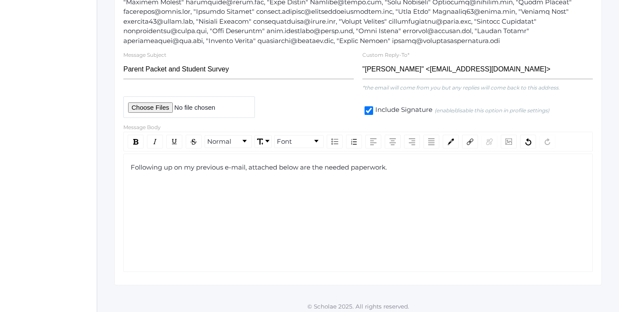
click at [249, 162] on div "Following up on my previous e-mail, attached below are the needed paperwork." at bounding box center [358, 167] width 455 height 10
drag, startPoint x: 315, startPoint y: 166, endPoint x: 322, endPoint y: 166, distance: 6.9
click at [322, 166] on span "Following up on my previous e-mail, the necessary documents are attached." at bounding box center [253, 167] width 244 height 8
click at [382, 164] on div "Following up on my previous e-mail, the necessary documents are attached." at bounding box center [358, 167] width 455 height 10
click at [153, 96] on input "file" at bounding box center [188, 106] width 131 height 21
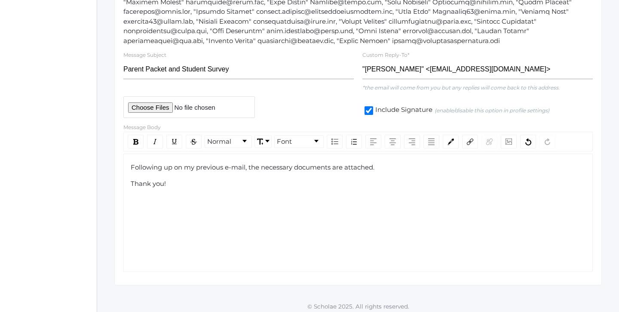
click at [157, 103] on input "file" at bounding box center [188, 106] width 131 height 21
click at [161, 103] on input "file" at bounding box center [188, 106] width 131 height 21
click at [277, 180] on div "Thank you!" at bounding box center [358, 184] width 455 height 10
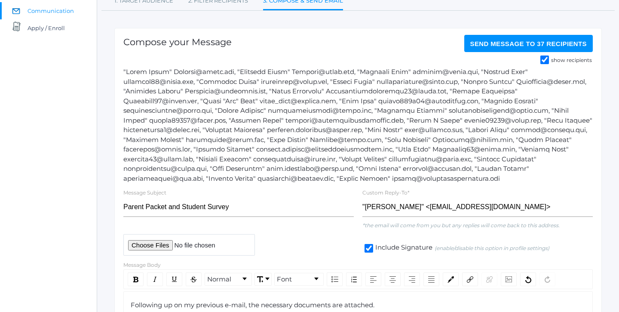
scroll to position [141, 0]
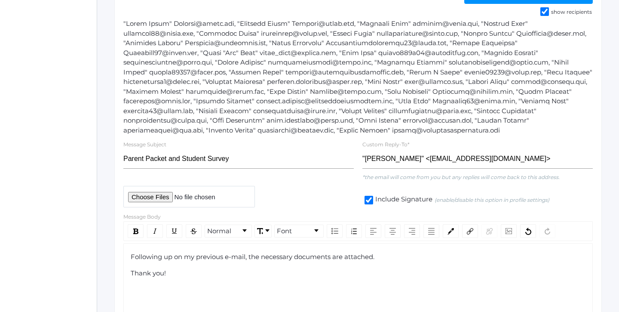
click at [303, 273] on div "Following up on my previous e-mail, the necessary documents are attached. Thank…" at bounding box center [358, 281] width 455 height 58
click at [299, 268] on div "Thank you!" at bounding box center [358, 273] width 455 height 10
click at [454, 252] on div "Following up on my previous e-mail, the necessary documents are attached." at bounding box center [358, 257] width 455 height 10
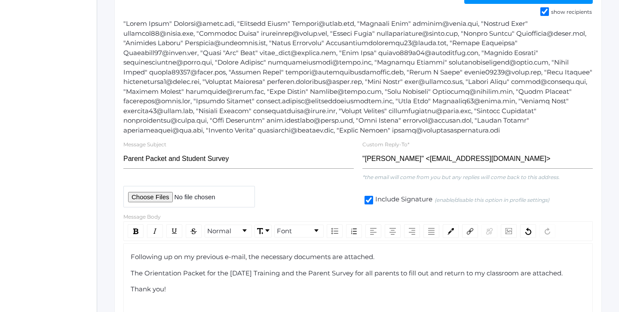
scroll to position [157, 0]
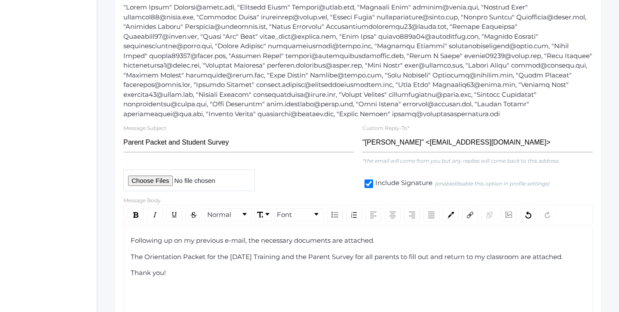
click at [233, 252] on span "The Orientation Packet for the [DATE] Training and the Parent Survey for all pa…" at bounding box center [347, 256] width 432 height 8
click at [232, 252] on span "The Orientation Packet for the [DATE] Training and the Parent Survey for all pa…" at bounding box center [347, 256] width 432 height 8
click at [223, 252] on span "The Orientation Packet for the [DATE] Training and the Parent Survey for all pa…" at bounding box center [347, 256] width 432 height 8
click at [229, 252] on span "The Orientation Packet for the [DATE] Training and the Parent Survey for all pa…" at bounding box center [347, 256] width 432 height 8
click at [240, 267] on div "Following up on my previous e-mail, the necessary documents are attached. The O…" at bounding box center [358, 277] width 455 height 84
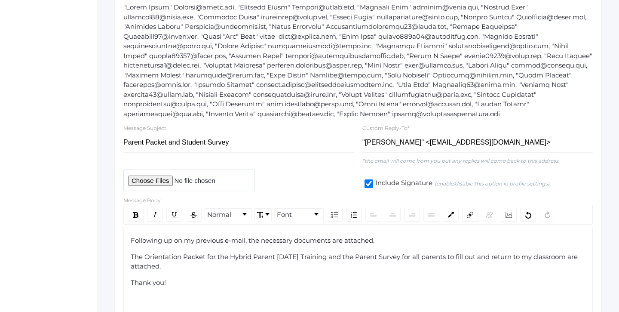
click at [288, 252] on span "The Orientation Packet for the Hybrid Parent [DATE] Training and the Parent Sur…" at bounding box center [355, 261] width 449 height 18
click at [303, 253] on span "The Orientation Packet for the Hybrid Parent Training and the Parent Survey for…" at bounding box center [358, 256] width 455 height 8
click at [283, 273] on div "Thank you!" at bounding box center [358, 273] width 455 height 10
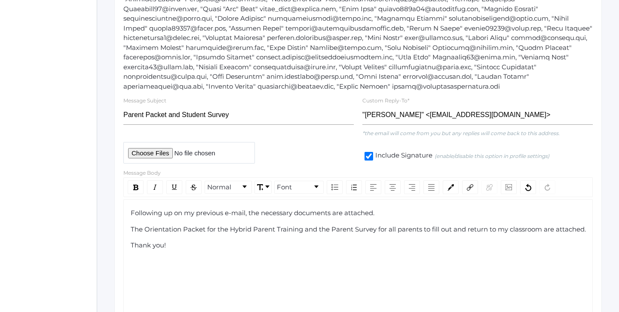
scroll to position [185, 0]
click at [363, 210] on span "Following up on my previous e-mail, the necessary documents are attached." at bounding box center [253, 212] width 244 height 8
click at [154, 231] on span "The Orientation Packet for the Hybrid Parent Training and the Parent Survey for…" at bounding box center [358, 228] width 455 height 8
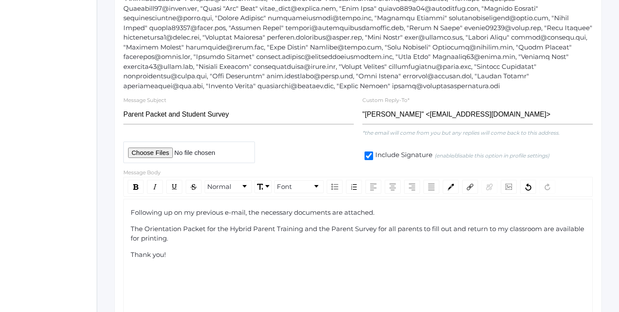
click at [159, 147] on input "file" at bounding box center [188, 151] width 131 height 21
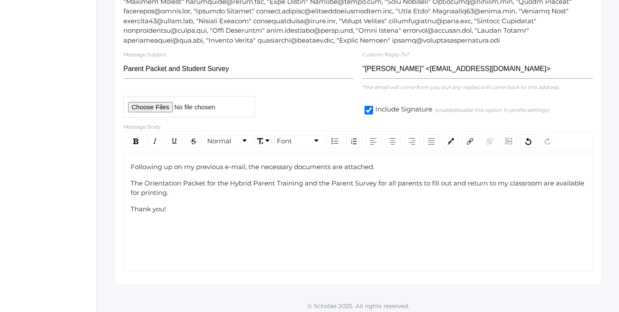
scroll to position [230, 0]
click at [330, 210] on div "Following up on my previous e-mail, the necessary documents are attached. The O…" at bounding box center [358, 204] width 455 height 84
click at [304, 180] on span "The Orientation Packet for the Hybrid Parent Training and the Parent Survey for…" at bounding box center [358, 188] width 455 height 18
click at [303, 188] on div "The Orientation Packet for the Hybrid Parent Training and the Parent Survey for…" at bounding box center [358, 188] width 455 height 19
click at [156, 106] on input "file" at bounding box center [188, 106] width 131 height 21
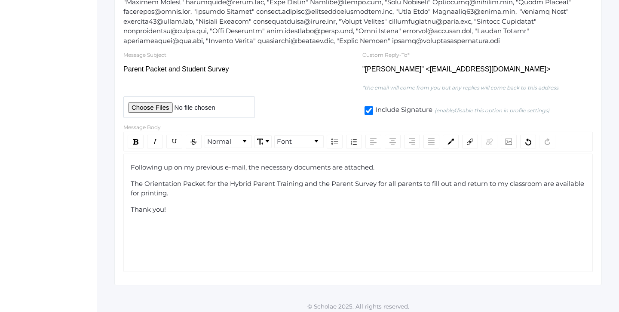
click at [162, 103] on input "file" at bounding box center [188, 106] width 131 height 21
click at [140, 106] on input "file" at bounding box center [188, 106] width 131 height 21
click at [309, 180] on span "The Orientation Packet for the Hybrid Parent Training and the Parent Survey for…" at bounding box center [358, 188] width 455 height 18
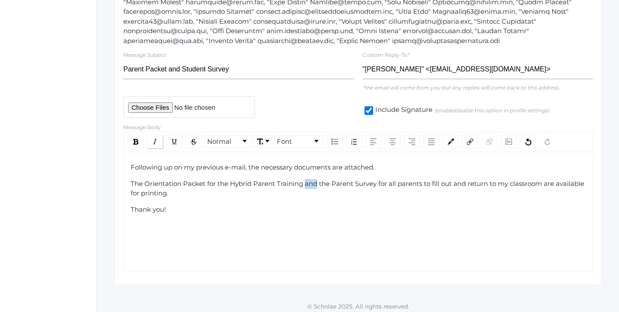
click at [158, 134] on div "rdw-inline-control" at bounding box center [155, 141] width 16 height 14
click at [239, 199] on div "Following up on my previous e-mail, the necessary documents are attached. The O…" at bounding box center [358, 204] width 455 height 84
drag, startPoint x: 422, startPoint y: 181, endPoint x: 390, endPoint y: 181, distance: 32.2
click at [390, 181] on span "the Parent Survey for all parents to fill out and return to my classroom are av…" at bounding box center [357, 188] width 452 height 18
click at [139, 137] on div "rdw-inline-control" at bounding box center [136, 141] width 16 height 14
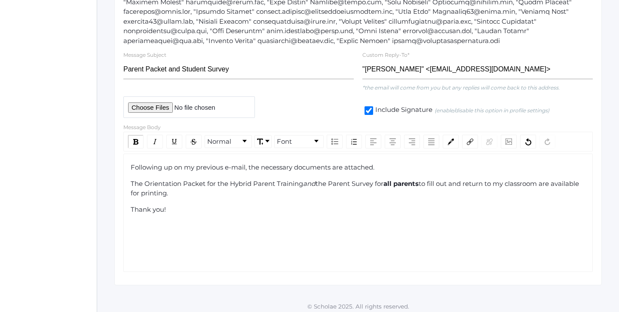
click at [241, 205] on div "Thank you!" at bounding box center [358, 210] width 455 height 10
click at [235, 188] on div "The Orientation Packet for the Hybrid Parent Training and the Parent Survey for…" at bounding box center [358, 188] width 455 height 19
click at [378, 165] on div "Following up on my previous e-mail, the necessary documents are attached." at bounding box center [358, 167] width 455 height 10
click at [391, 163] on span "Following up on my previous e-mail, the necessary documents are attached in one…" at bounding box center [271, 167] width 281 height 8
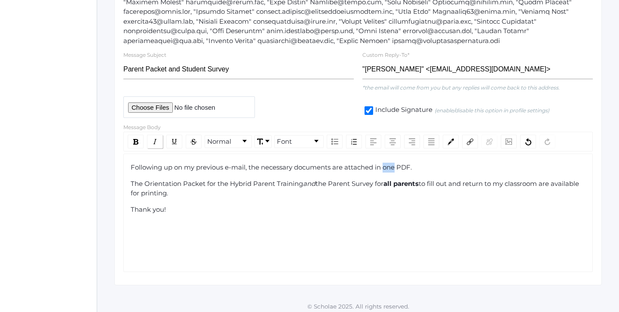
click at [150, 138] on div "rdw-inline-control" at bounding box center [155, 141] width 16 height 14
click at [197, 196] on div "Following up on my previous e-mail, the necessary documents are attached in one…" at bounding box center [358, 204] width 455 height 84
click at [204, 190] on div "The Orientation Packet for the Hybrid Parent Training and the Parent Survey for…" at bounding box center [358, 188] width 455 height 19
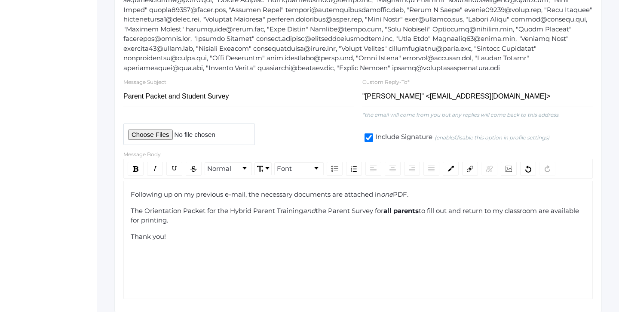
scroll to position [192, 0]
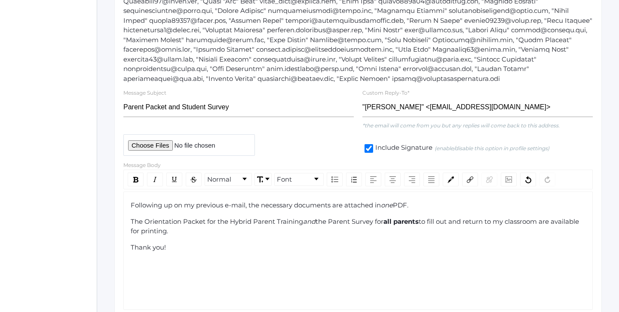
click at [162, 143] on input "file" at bounding box center [188, 144] width 131 height 21
type input "C:\fakepath\Orientation & Survey.pdf"
click at [390, 258] on div "rdw-editor" at bounding box center [358, 263] width 455 height 10
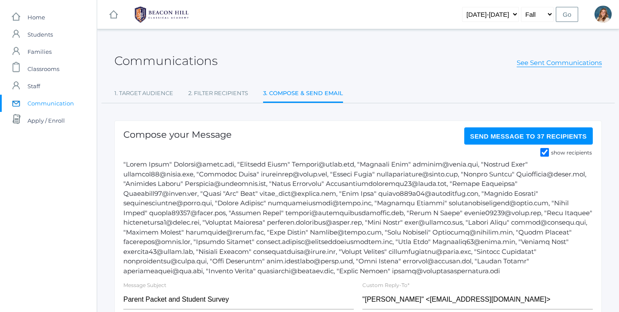
scroll to position [0, 0]
click at [217, 96] on link "2. Filter Recipients" at bounding box center [218, 93] width 60 height 17
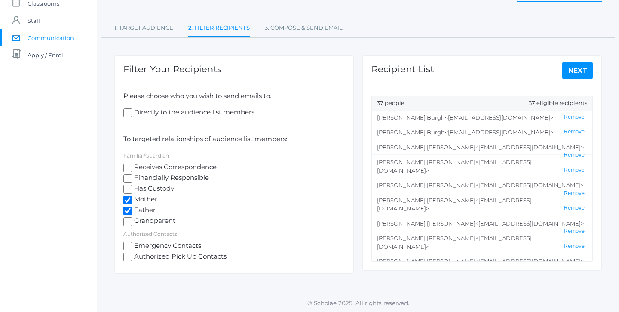
scroll to position [65, 0]
click at [145, 20] on link "1. Target Audience" at bounding box center [143, 28] width 59 height 17
select select "Enrolled"
select select "1"
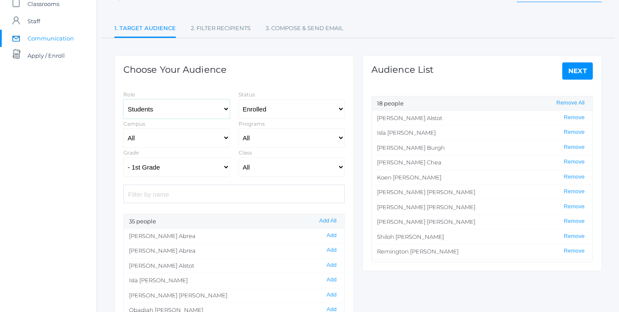
select select "1"
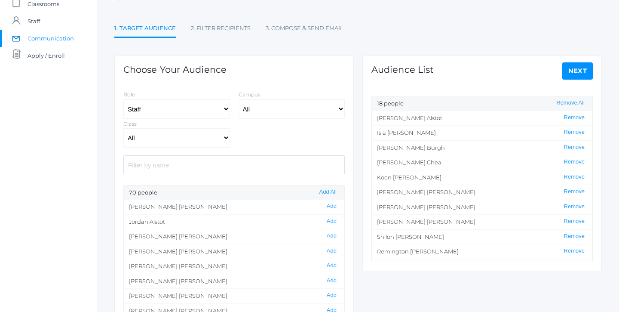
click at [171, 162] on input "search" at bounding box center [233, 164] width 221 height 18
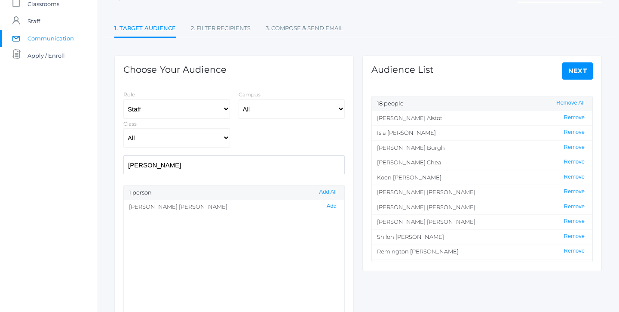
type input "[PERSON_NAME]"
click at [332, 206] on button "Add" at bounding box center [331, 205] width 15 height 7
click at [584, 67] on link "Next" at bounding box center [577, 70] width 31 height 17
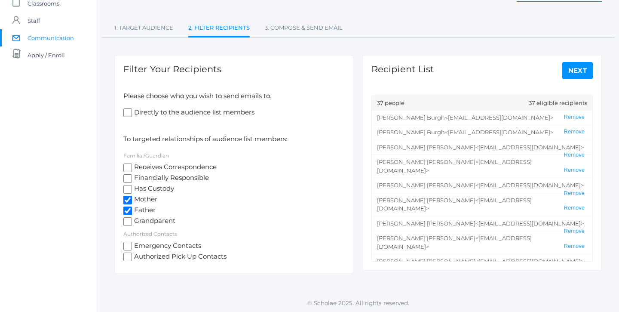
scroll to position [65, 0]
click at [155, 165] on span "Receives Correspondence" at bounding box center [174, 167] width 85 height 11
click at [132, 165] on input "Receives Correspondence" at bounding box center [127, 168] width 9 height 9
click at [155, 165] on span "Receives Correspondence" at bounding box center [174, 167] width 85 height 11
click at [132, 165] on input "Receives Correspondence" at bounding box center [127, 168] width 9 height 9
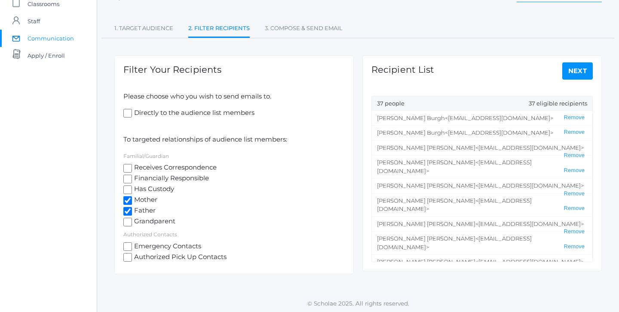
checkbox input "false"
click at [157, 144] on div "Please choose who you wish to send emails to. Directly to the audience list mem…" at bounding box center [233, 177] width 221 height 171
click at [153, 111] on span "Directly to the audience list members" at bounding box center [193, 113] width 122 height 11
click at [132, 111] on input "Directly to the audience list members" at bounding box center [127, 113] width 9 height 9
checkbox input "true"
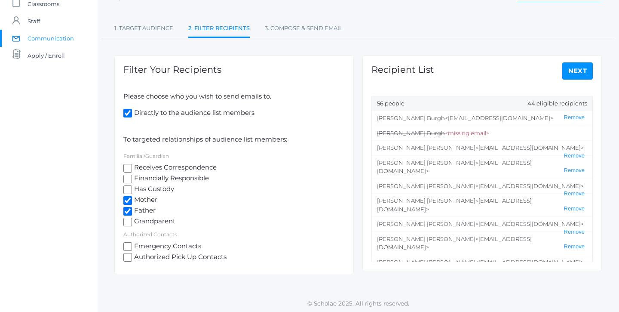
scroll to position [18, 0]
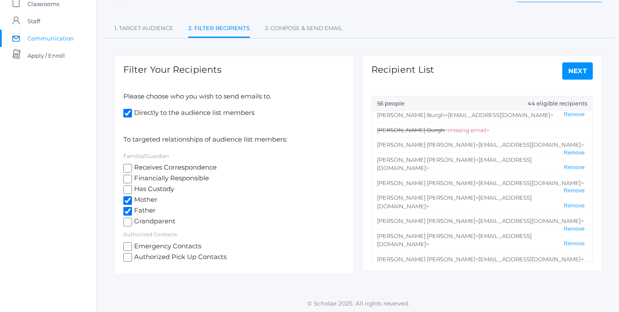
click at [575, 70] on link "Next" at bounding box center [577, 70] width 31 height 17
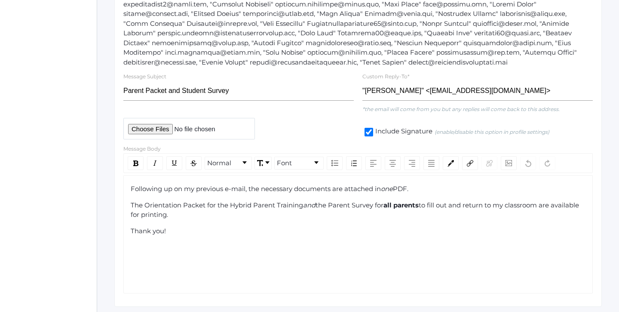
scroll to position [230, 0]
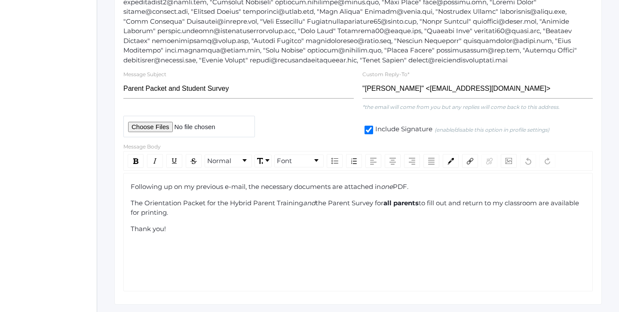
click at [154, 124] on input "file" at bounding box center [188, 126] width 131 height 21
type input "C:\fakepath\Orientation & Survey.pdf"
click at [131, 199] on span "The Orientation Packet for the Hybrid Parent Training" at bounding box center [217, 203] width 172 height 8
click at [366, 205] on div "Once again, The Orientation Packet for the Hybrid Parent Training and the Paren…" at bounding box center [358, 207] width 455 height 19
drag, startPoint x: 420, startPoint y: 183, endPoint x: 122, endPoint y: 181, distance: 297.8
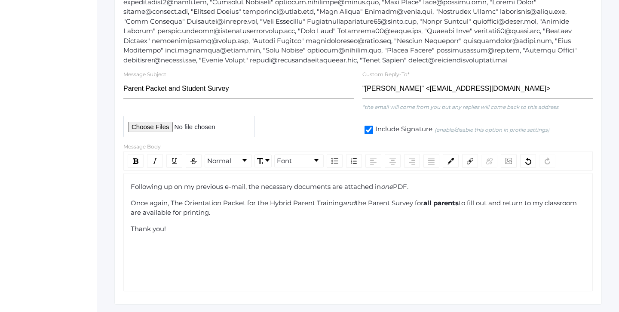
click at [122, 181] on div "Message Body Normal Font Following up on my previous e-mail, the necessary docu…" at bounding box center [358, 216] width 478 height 150
click at [429, 182] on div "Following up on my previous e-mail, the necessary documents are attached in one…" at bounding box center [358, 187] width 455 height 10
click at [452, 158] on img "rdw-color-picker" at bounding box center [450, 161] width 6 height 6
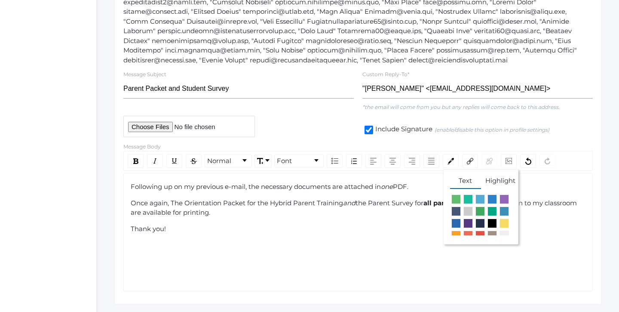
click at [418, 184] on div "Following up on my previous e-mail, the necessary documents are attached in one…" at bounding box center [358, 187] width 455 height 10
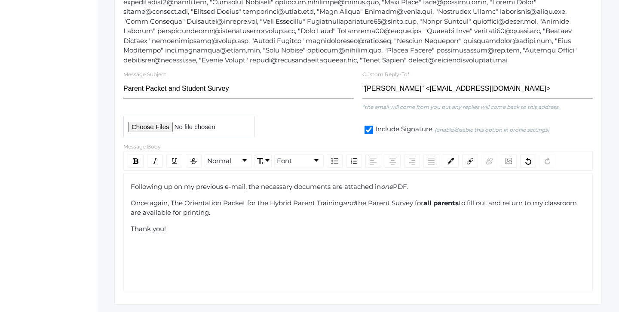
click at [361, 215] on div "Following up on my previous e-mail, the necessary documents are attached in one…" at bounding box center [358, 208] width 455 height 52
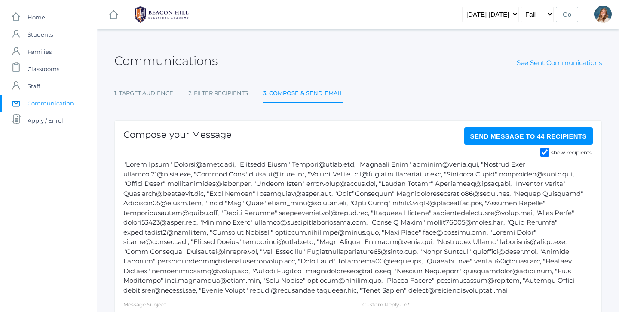
scroll to position [0, 0]
click at [551, 138] on span "Send Message to 44 recipients" at bounding box center [528, 135] width 117 height 7
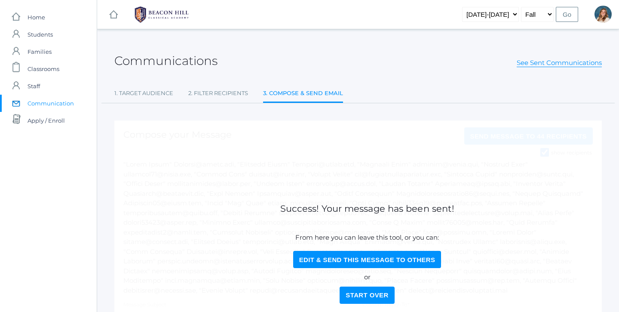
click at [364, 293] on button "Start Over" at bounding box center [366, 294] width 55 height 17
